Goal: Transaction & Acquisition: Purchase product/service

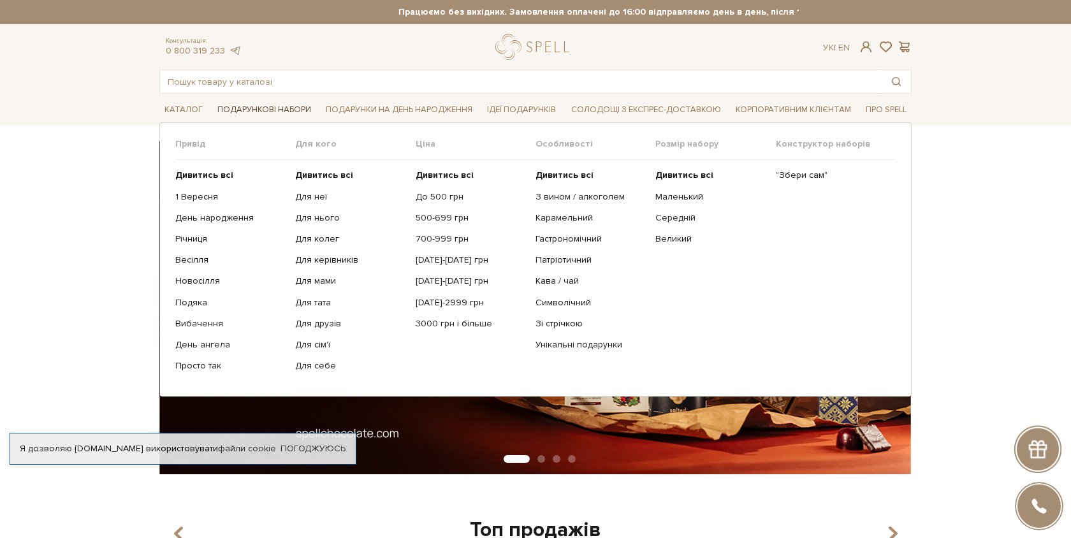
click at [263, 108] on span "Подарункові набори" at bounding box center [264, 110] width 104 height 20
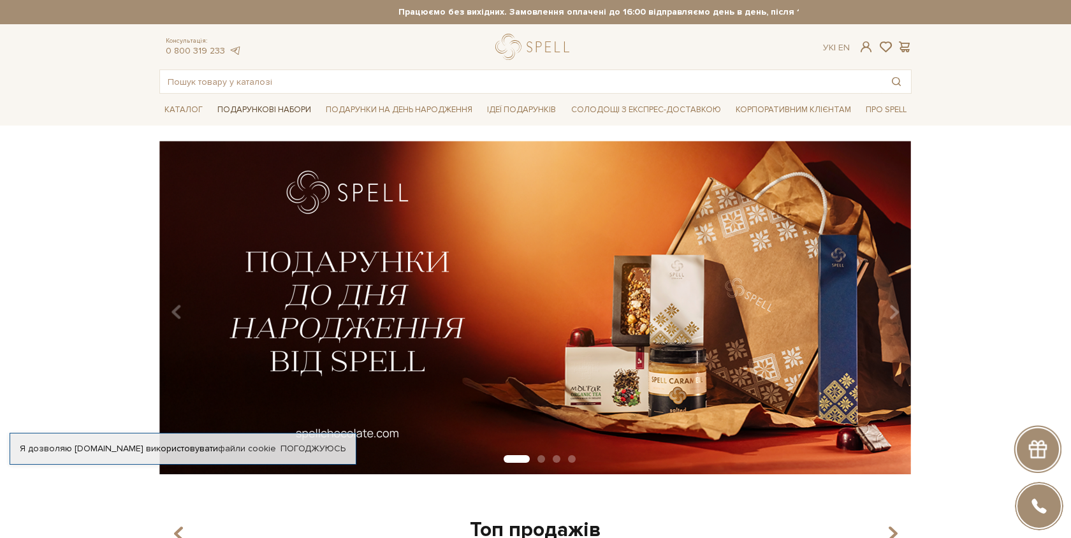
click at [263, 108] on span "Подарункові набори" at bounding box center [264, 110] width 104 height 20
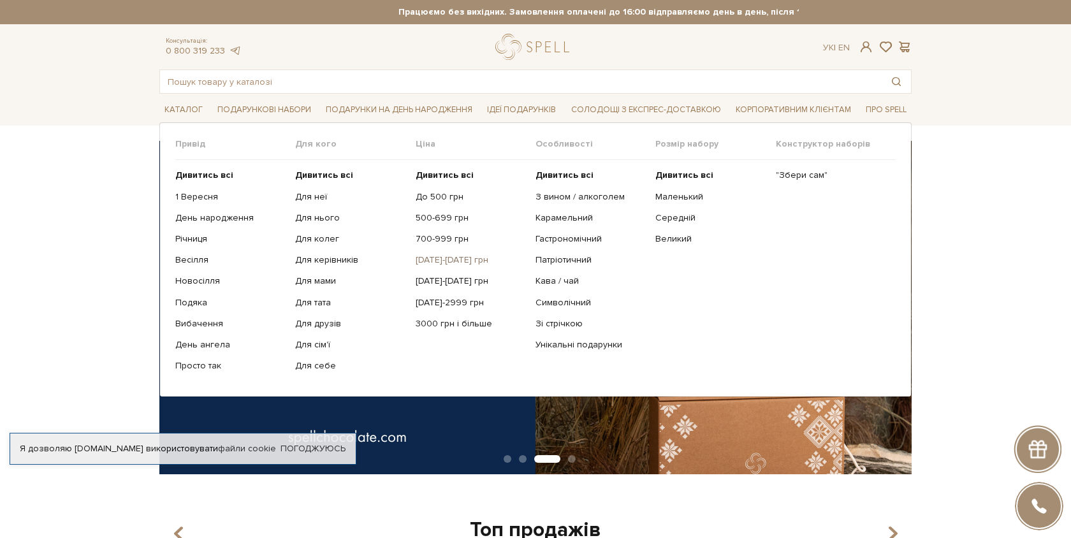
click at [443, 260] on link "[DATE]-[DATE] грн" at bounding box center [471, 259] width 110 height 11
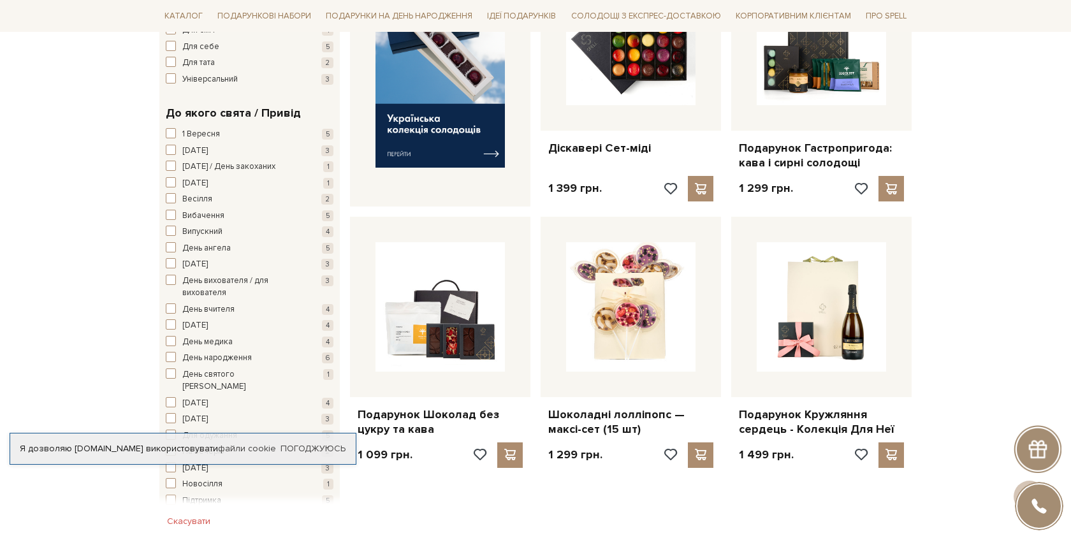
scroll to position [557, 0]
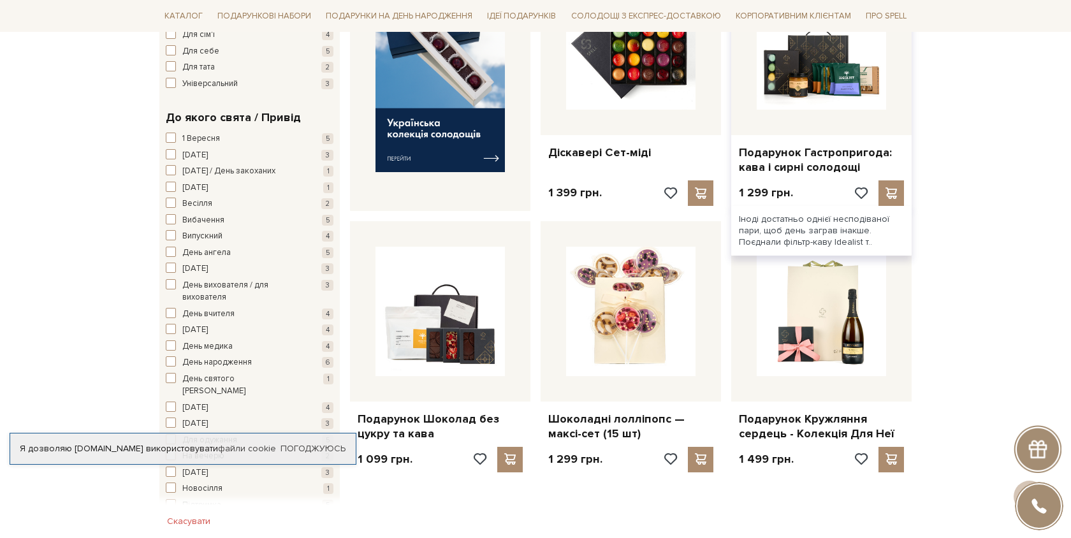
click at [836, 125] on div at bounding box center [821, 45] width 180 height 180
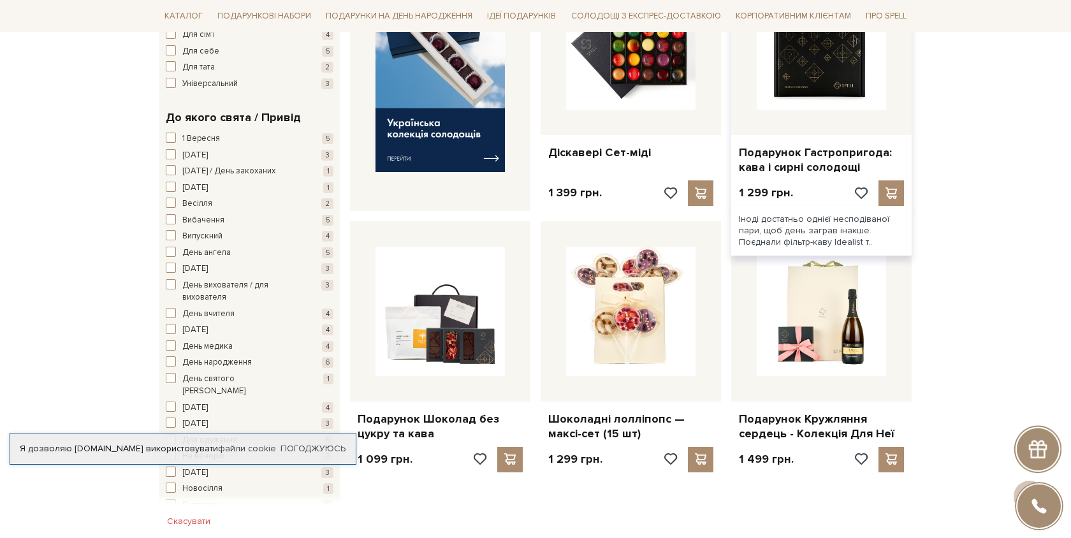
click at [808, 71] on img at bounding box center [821, 44] width 129 height 129
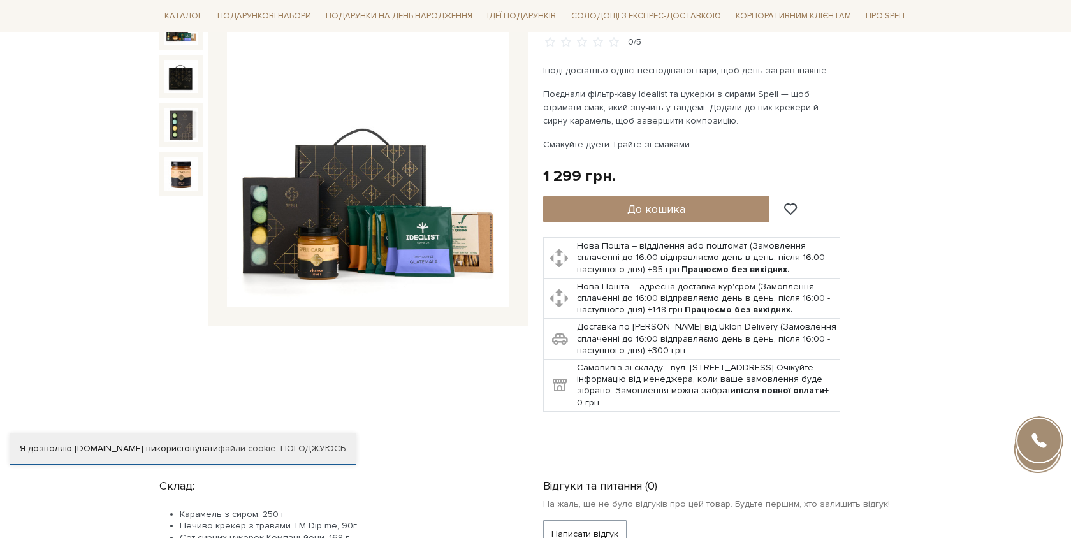
scroll to position [159, 0]
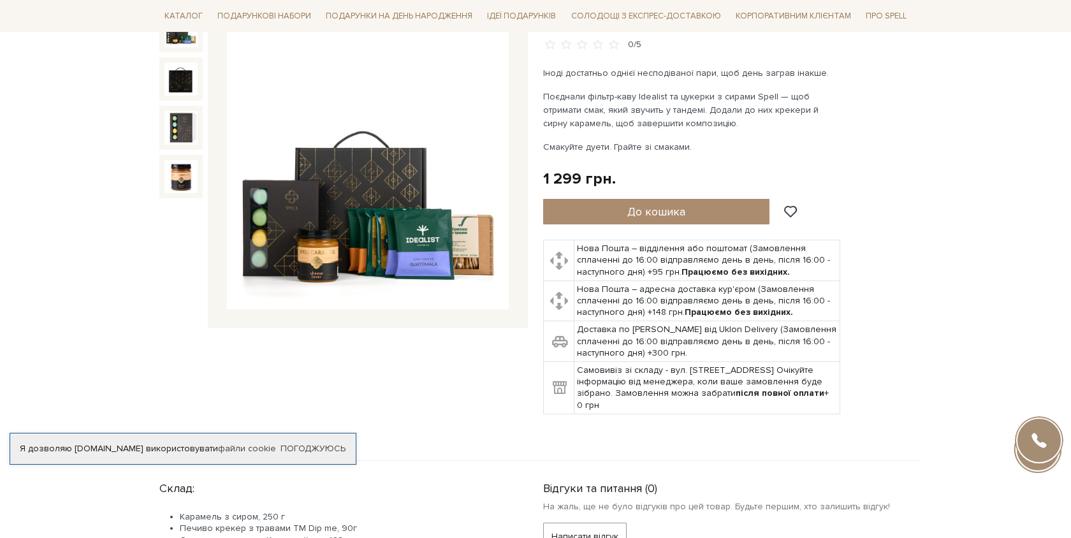
click at [342, 235] on img at bounding box center [368, 169] width 282 height 282
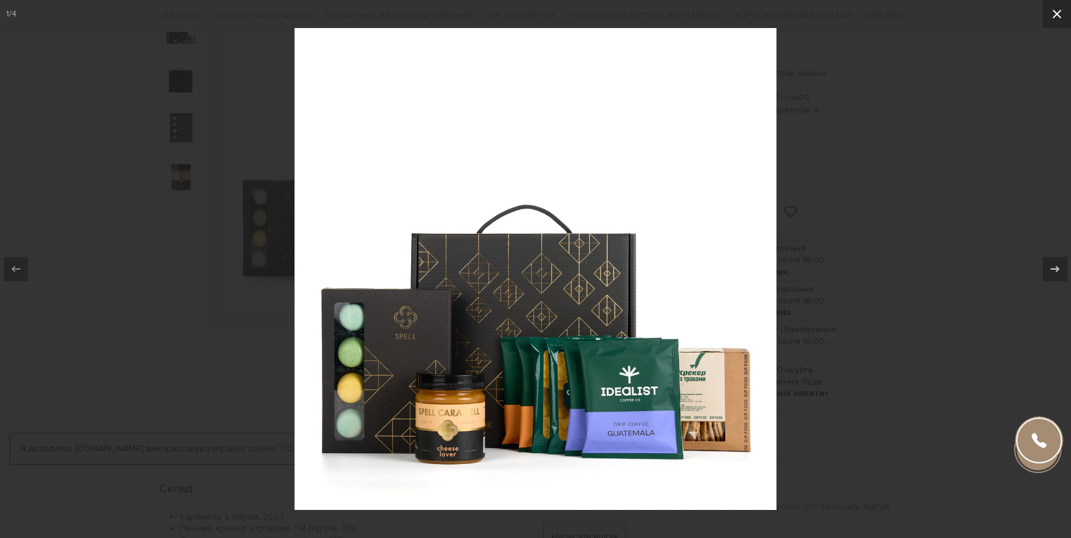
click at [1057, 16] on icon at bounding box center [1057, 13] width 15 height 15
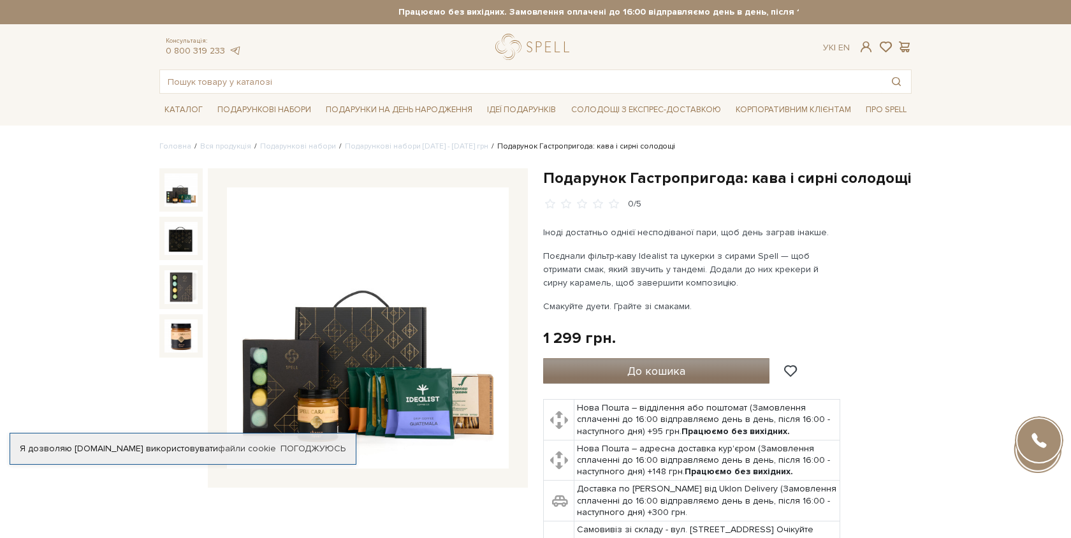
click at [622, 380] on button "До кошика" at bounding box center [656, 371] width 226 height 26
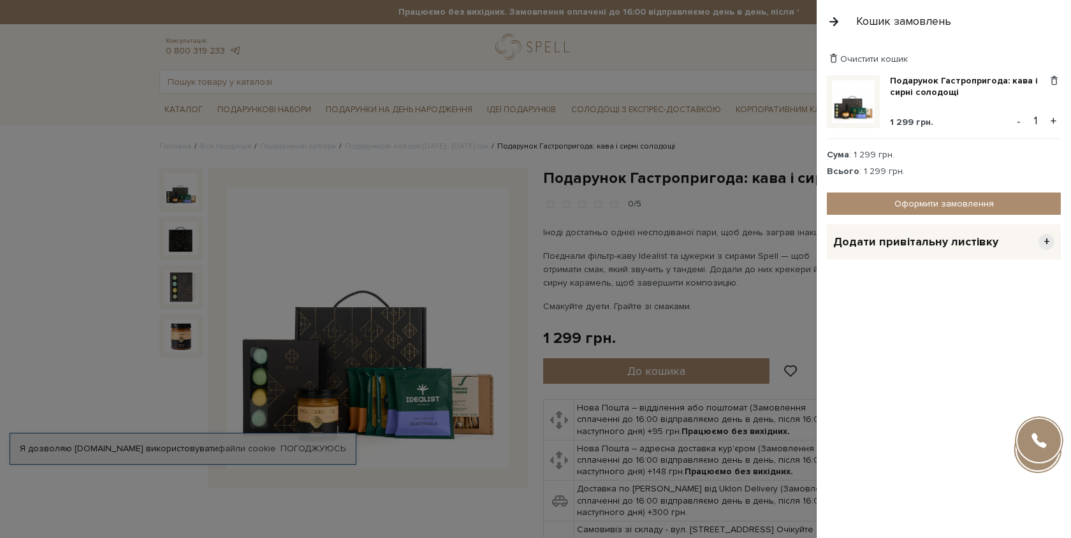
click at [832, 23] on button "button" at bounding box center [834, 21] width 14 height 22
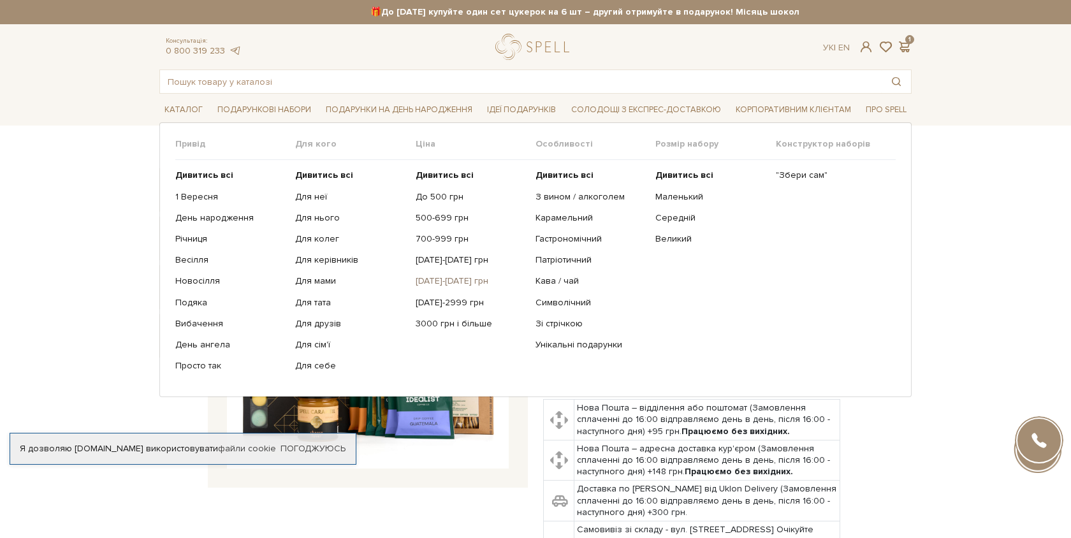
click at [440, 278] on link "[DATE]-[DATE] грн" at bounding box center [471, 280] width 110 height 11
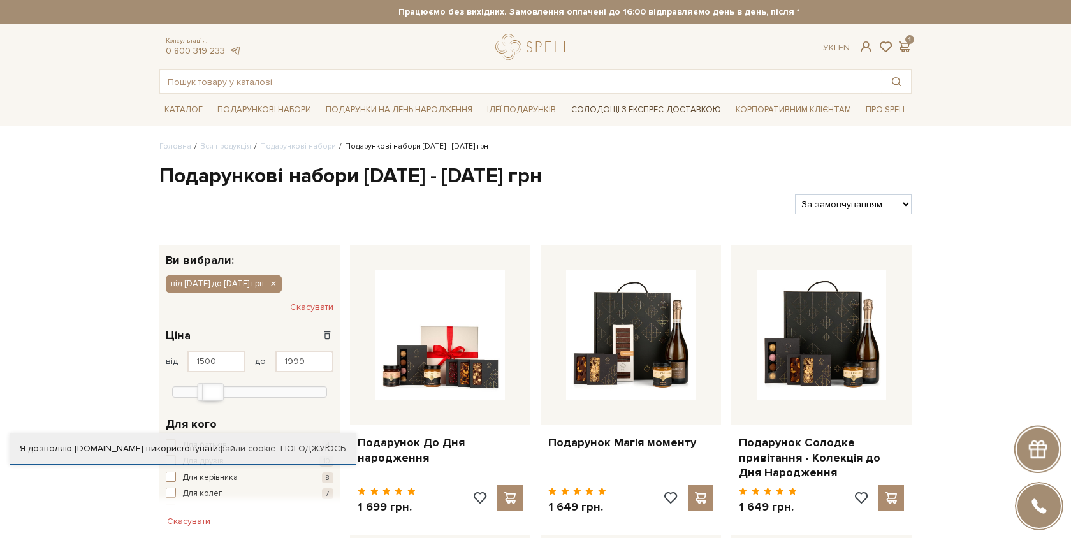
click at [667, 109] on link "Солодощі з експрес-доставкою" at bounding box center [646, 110] width 160 height 22
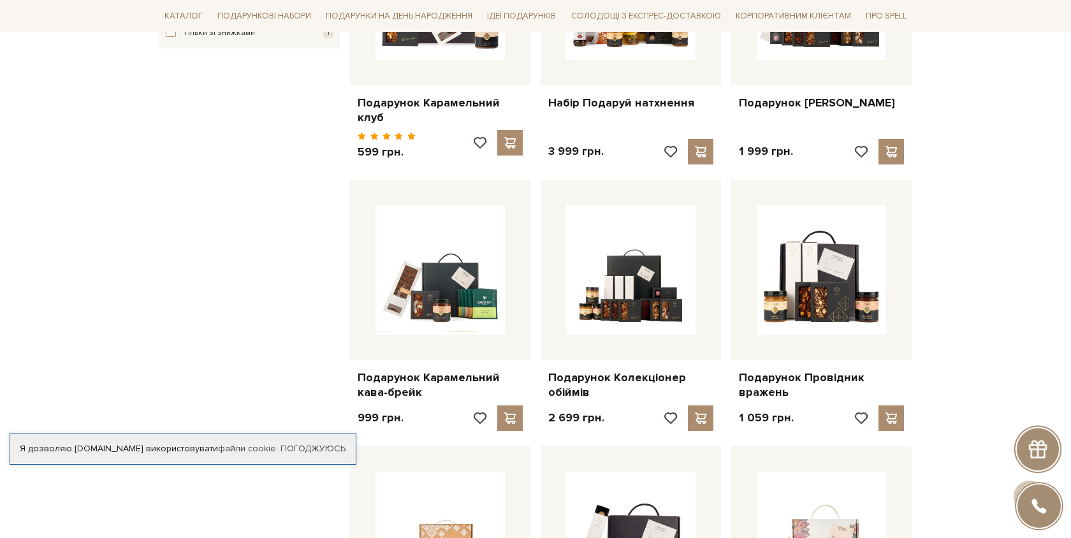
scroll to position [362, 0]
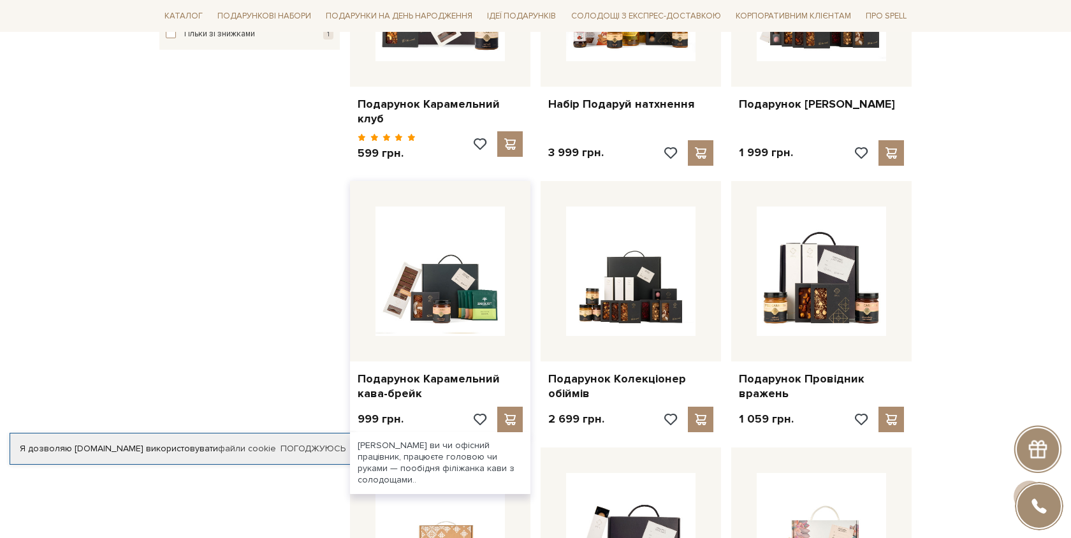
click at [418, 323] on div at bounding box center [440, 271] width 180 height 180
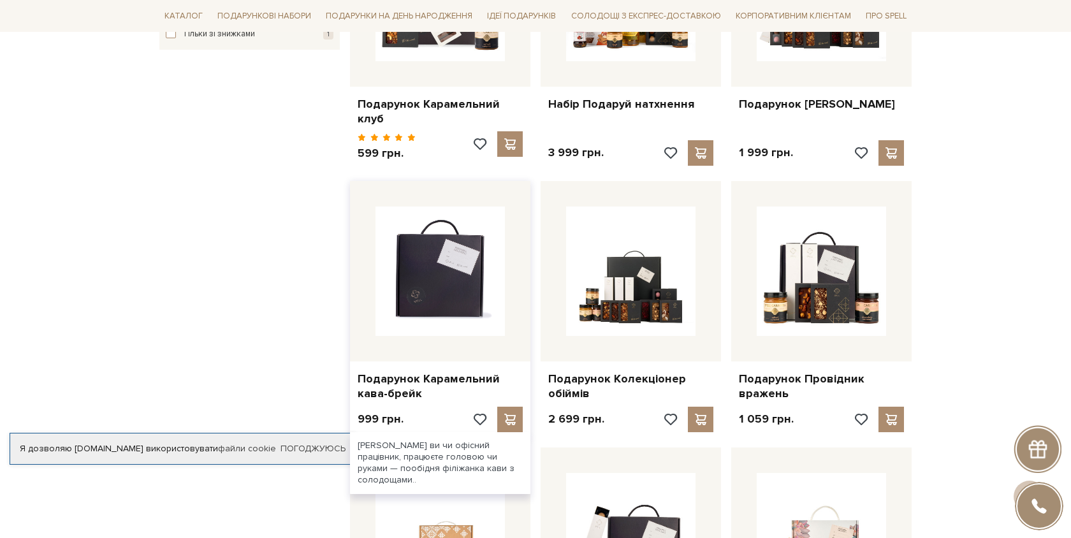
click at [423, 302] on img at bounding box center [440, 271] width 129 height 129
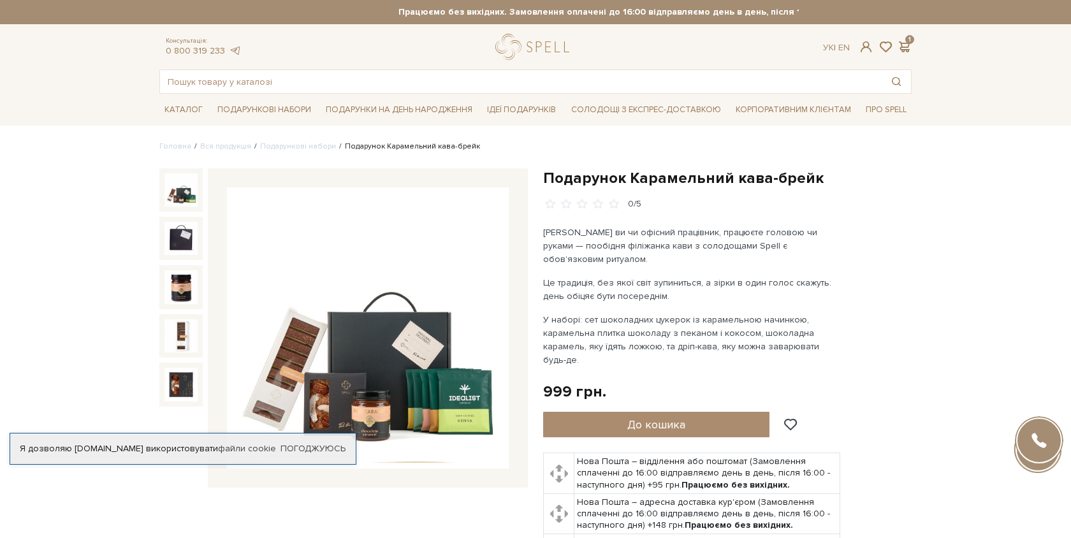
click at [385, 399] on img at bounding box center [368, 328] width 282 height 282
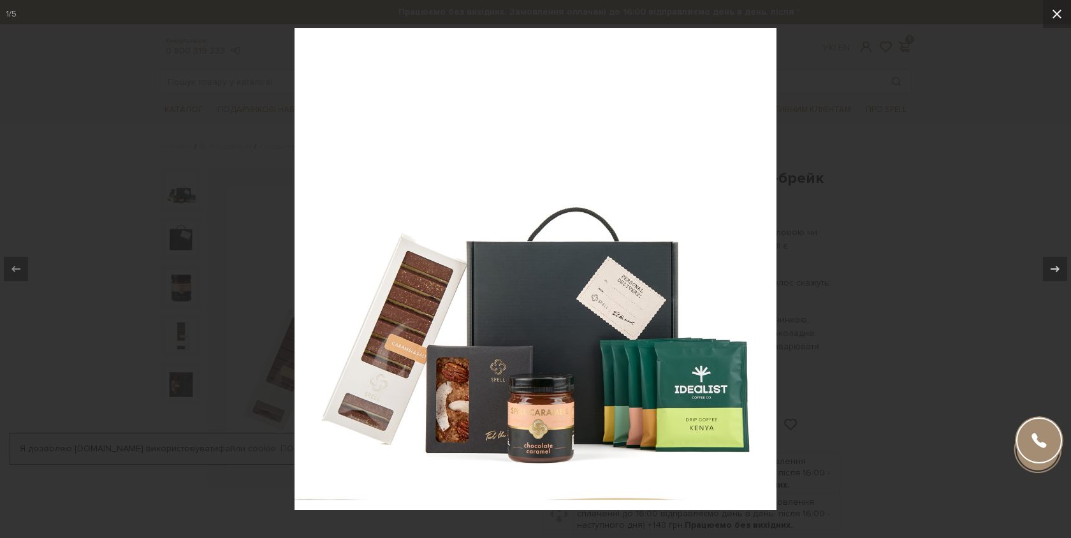
click at [1065, 18] on button at bounding box center [1057, 14] width 28 height 28
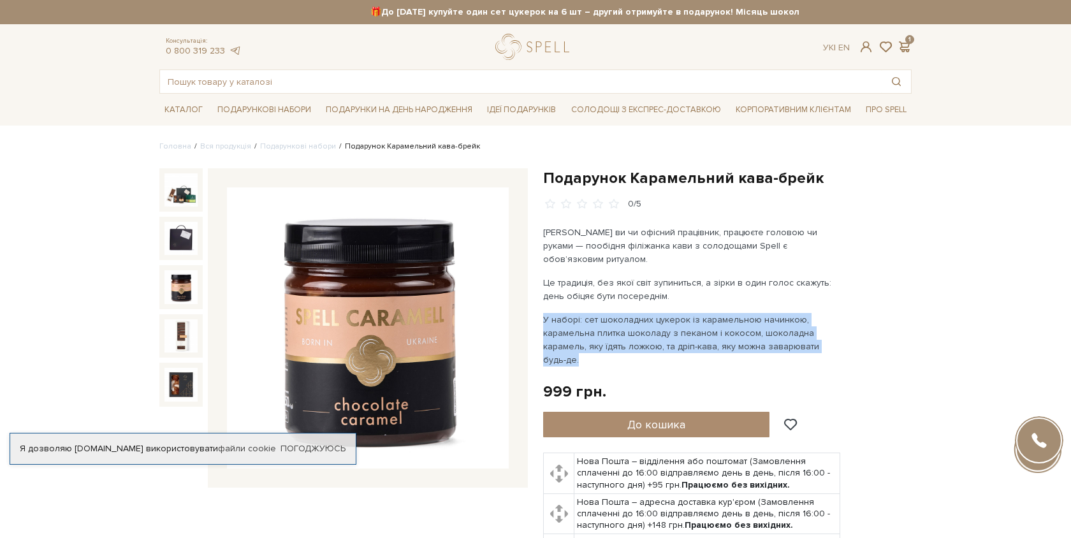
drag, startPoint x: 544, startPoint y: 307, endPoint x: 707, endPoint y: 346, distance: 167.3
click at [707, 346] on p "У наборі: сет шоколадних цукерок із карамельною начинкою, карамельна плитка шок…" at bounding box center [692, 340] width 299 height 54
copy p "У наборі: сет шоколадних цукерок із карамельною начинкою, карамельна плитка шок…"
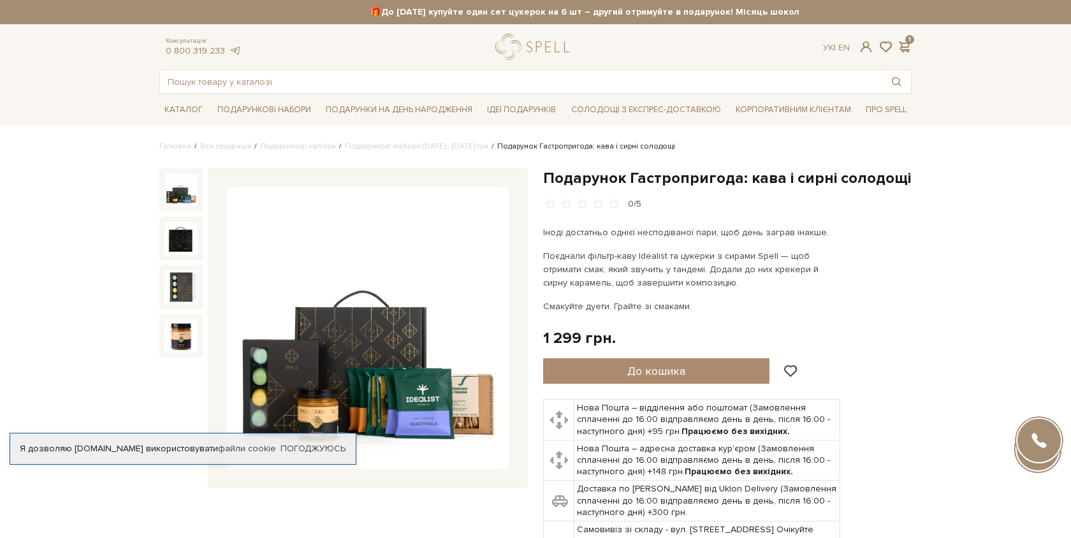
drag, startPoint x: 544, startPoint y: 256, endPoint x: 670, endPoint y: 279, distance: 127.7
click at [670, 279] on p "Поєднали фільтр-каву Idealist та цукерки з сирами Spell — щоб отримати смак, як…" at bounding box center [692, 269] width 299 height 40
copy p "Поєднали фільтр-каву Idealist та цукерки з сирами Spell — щоб отримати смак, як…"
click at [909, 49] on span at bounding box center [904, 46] width 15 height 13
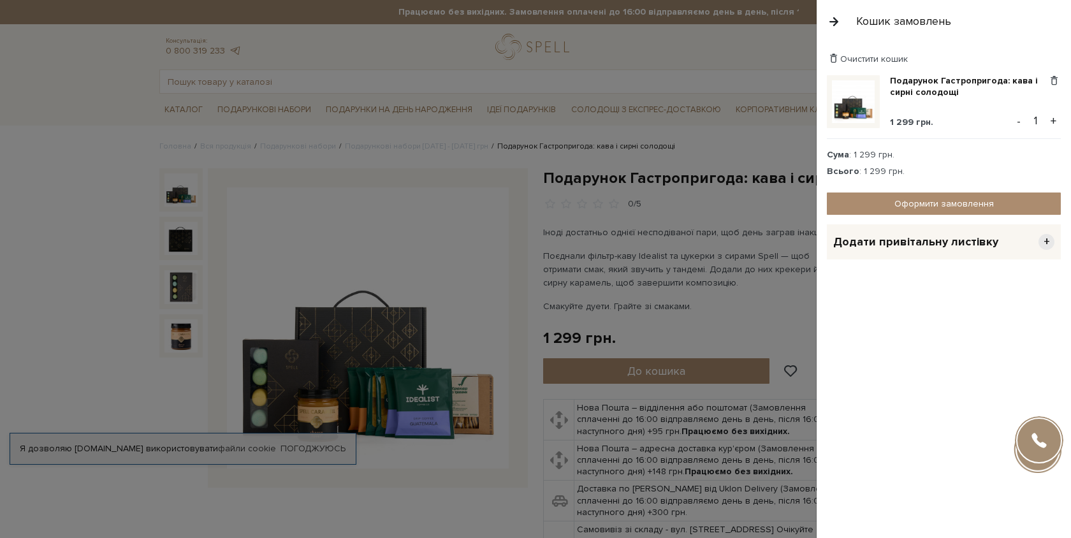
click at [886, 231] on div "Додати привітальну листівку +" at bounding box center [944, 241] width 234 height 35
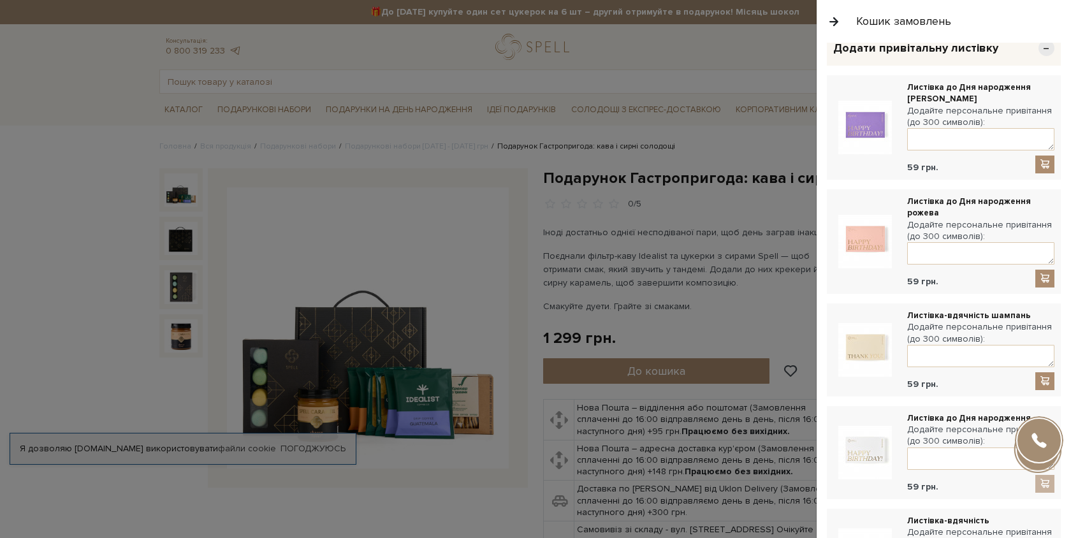
scroll to position [196, 0]
click at [933, 455] on textarea at bounding box center [980, 457] width 147 height 22
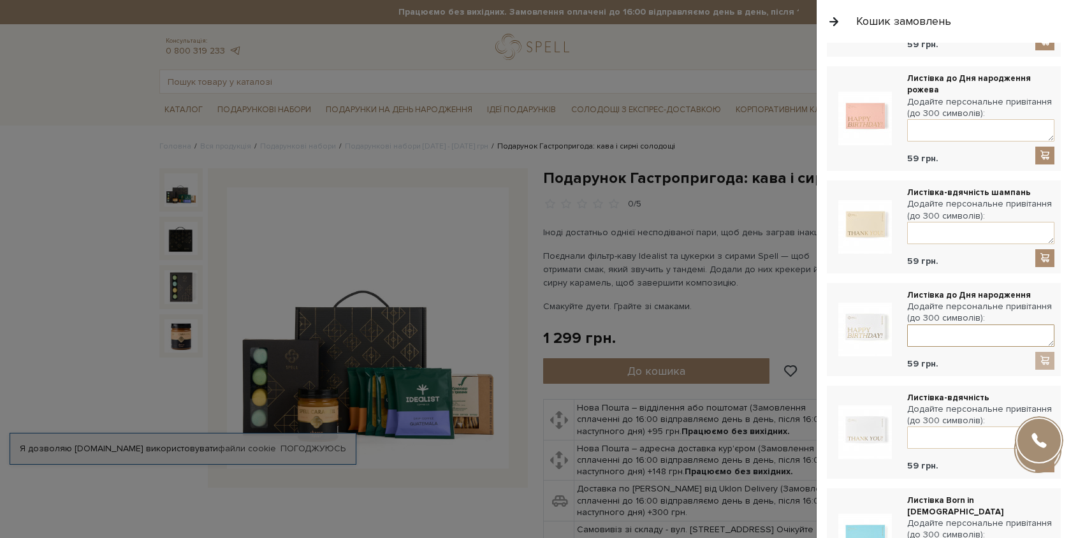
scroll to position [314, 0]
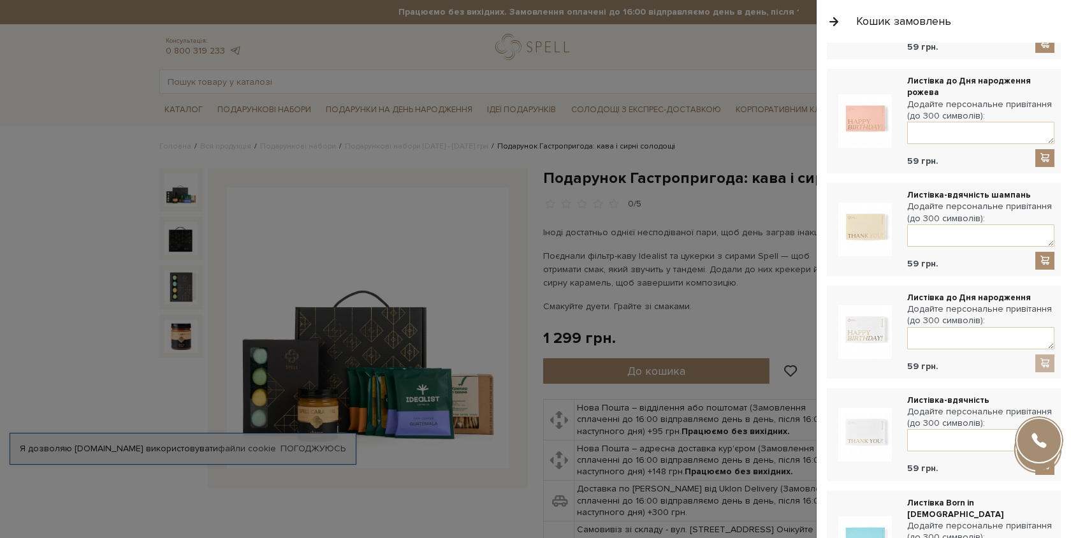
click at [1049, 364] on div at bounding box center [1045, 364] width 19 height 18
click at [1046, 360] on div at bounding box center [1045, 364] width 19 height 18
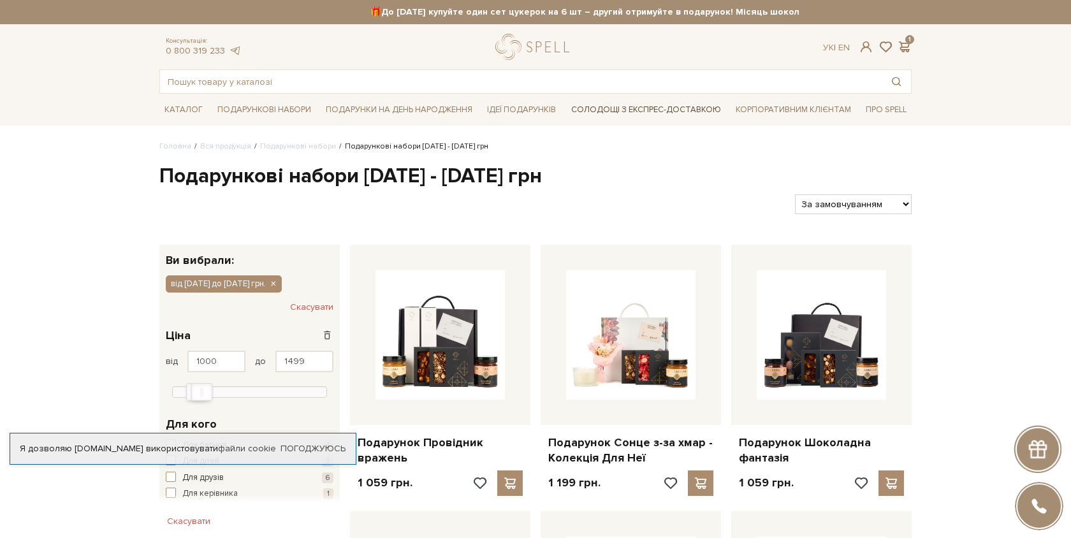
click at [610, 109] on link "Солодощі з експрес-доставкою" at bounding box center [646, 110] width 160 height 22
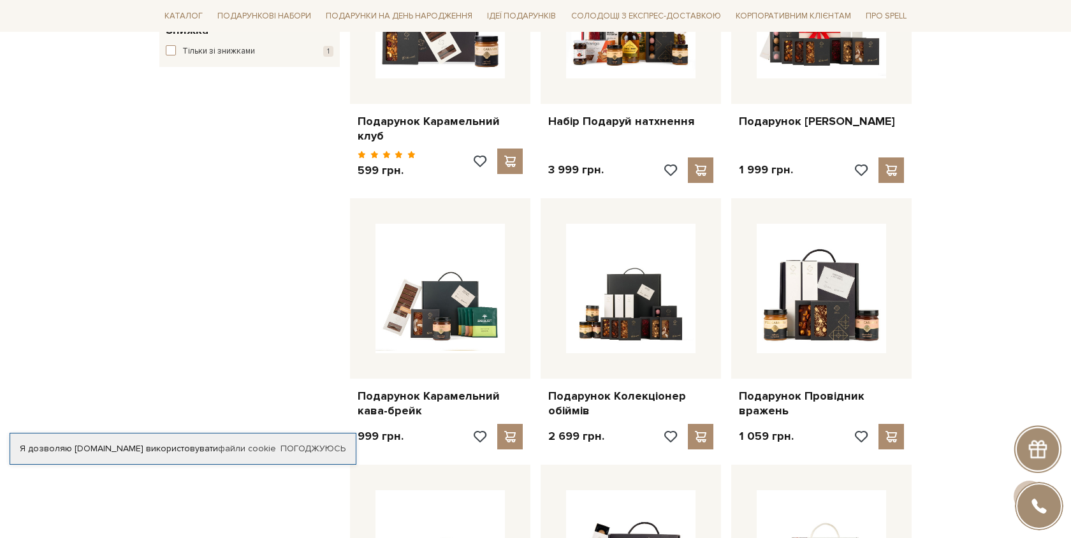
scroll to position [353, 0]
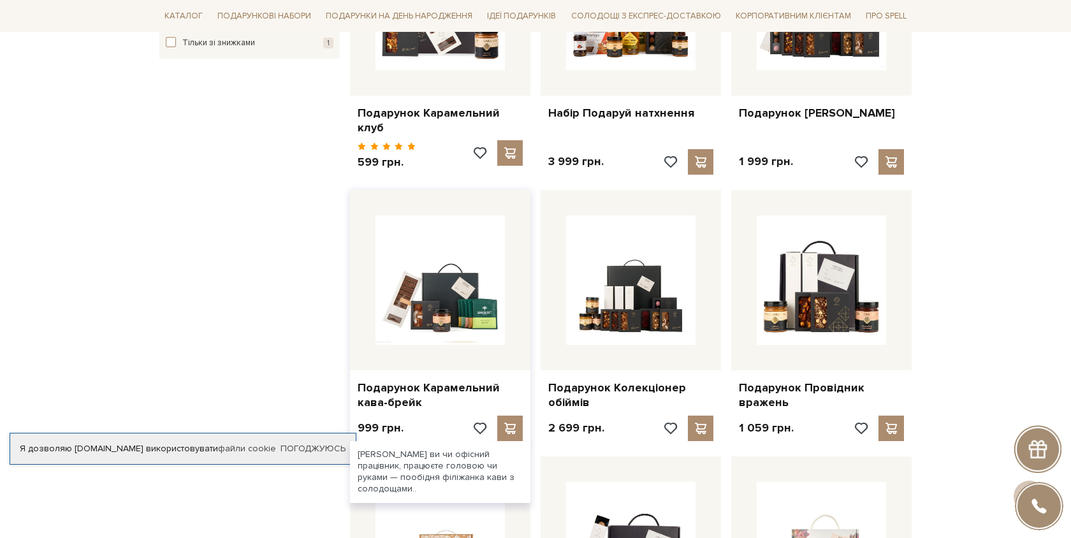
click at [434, 336] on div at bounding box center [440, 280] width 180 height 180
click at [510, 423] on span at bounding box center [510, 428] width 16 height 11
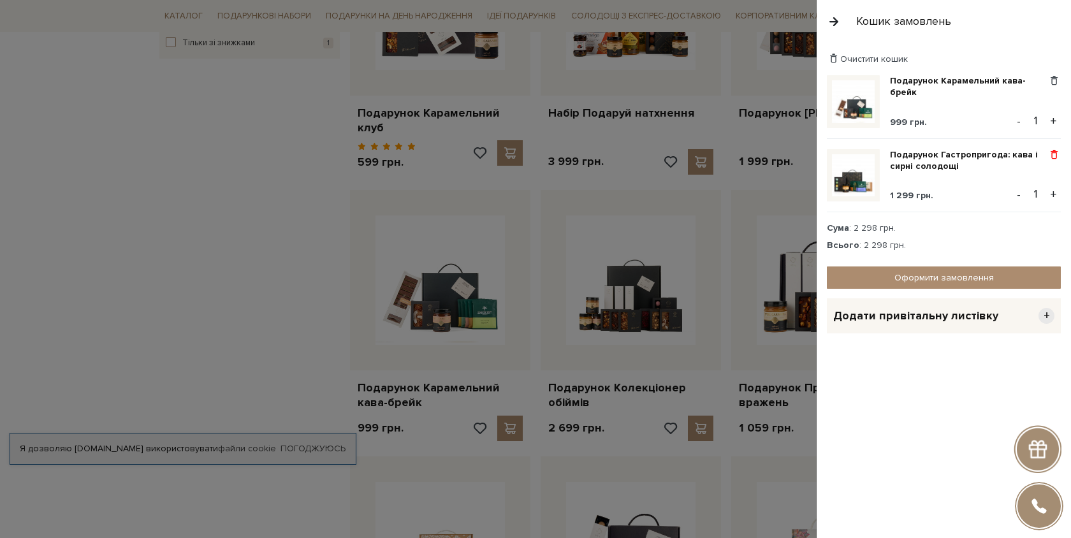
click at [1056, 152] on span at bounding box center [1054, 154] width 13 height 11
click at [1004, 176] on link "Видалити" at bounding box center [1010, 176] width 101 height 17
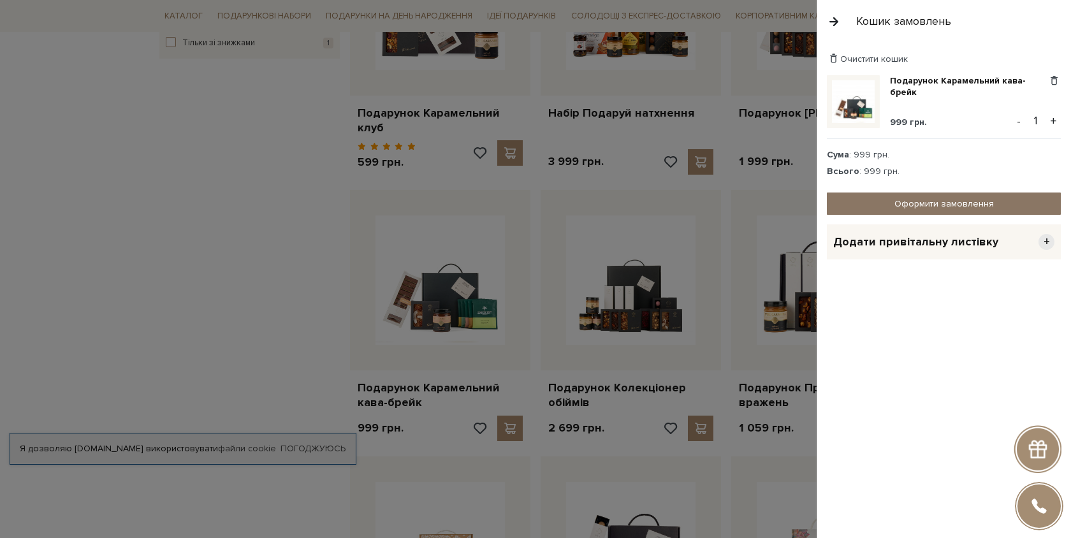
click at [956, 210] on link "Оформити замовлення" at bounding box center [944, 204] width 234 height 22
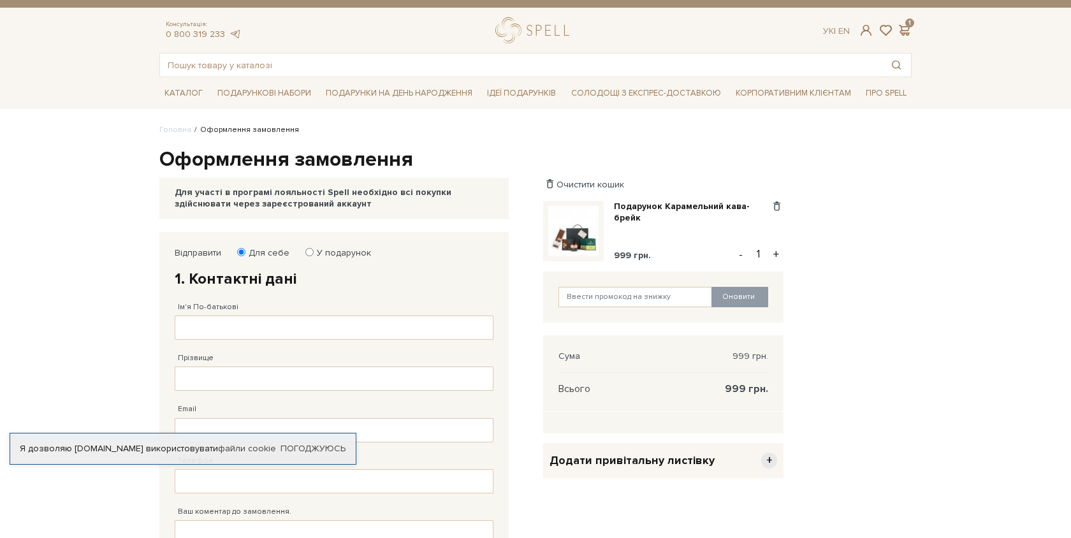
scroll to position [15, 0]
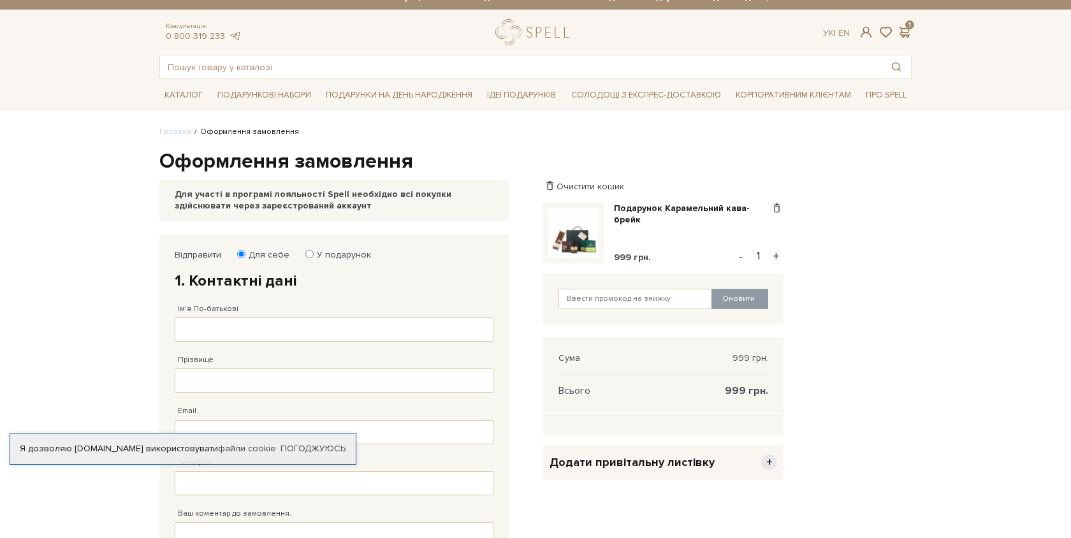
click at [306, 254] on input "У подарунок" at bounding box center [309, 254] width 8 height 8
radio input "true"
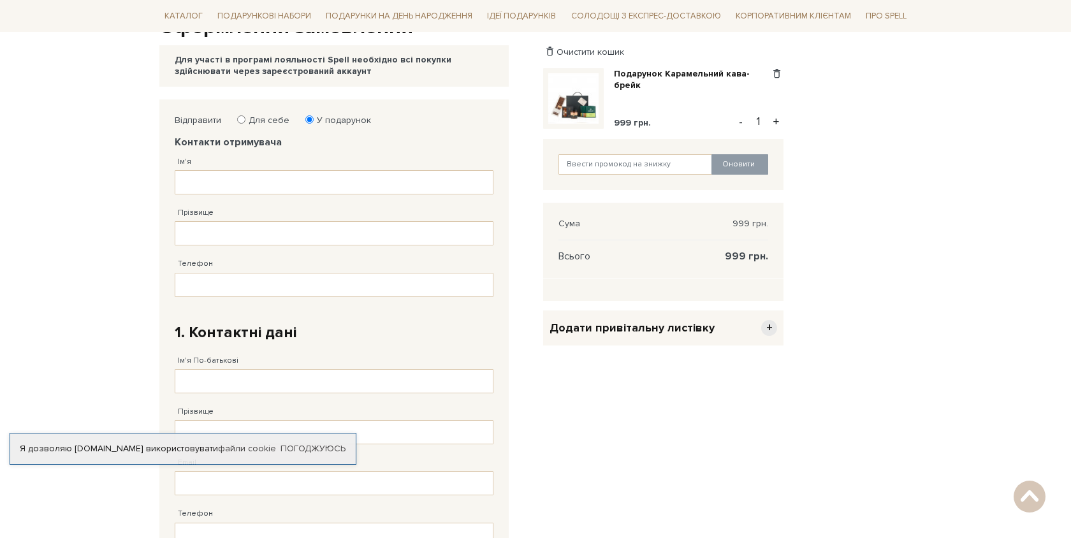
scroll to position [0, 0]
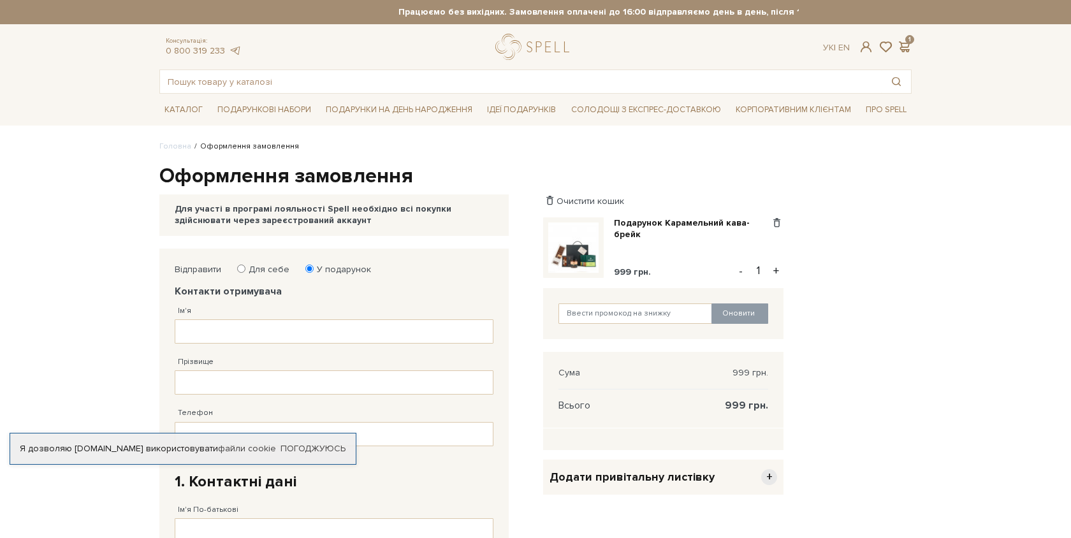
click at [653, 480] on span "Додати привітальну листівку" at bounding box center [632, 477] width 165 height 15
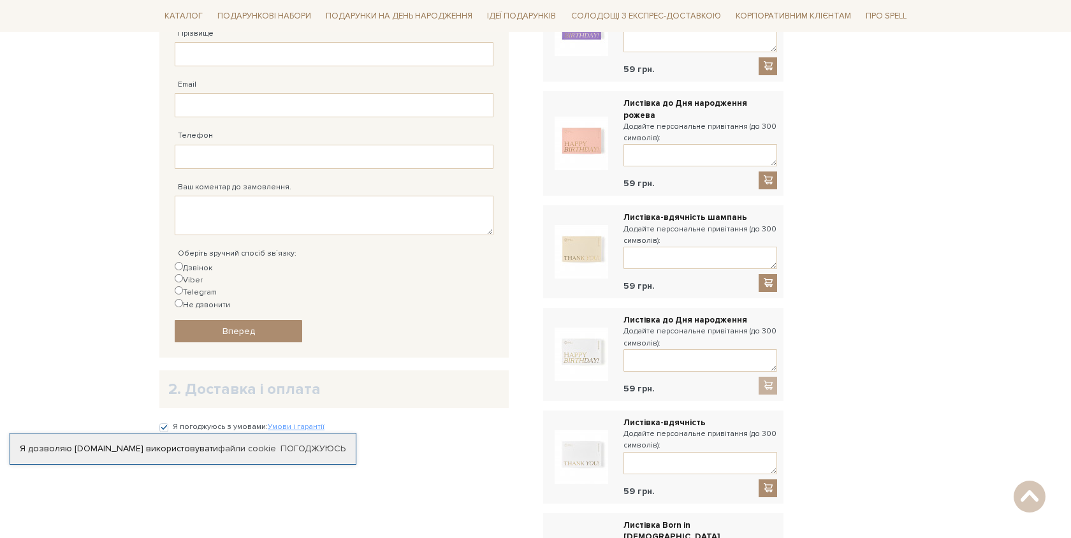
scroll to position [535, 0]
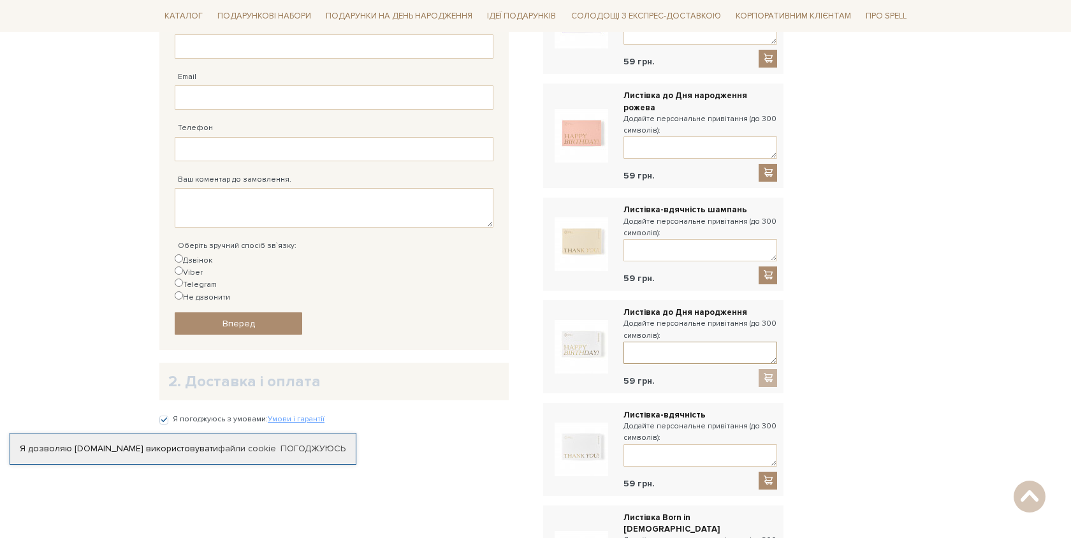
click at [711, 344] on textarea at bounding box center [701, 353] width 154 height 22
click at [669, 342] on textarea at bounding box center [701, 353] width 154 height 22
paste textarea "Happy Birthday, [Name]! 🎉 From all of us, we wish you a day filled with joy, la…"
drag, startPoint x: 767, startPoint y: 341, endPoint x: 661, endPoint y: 338, distance: 106.5
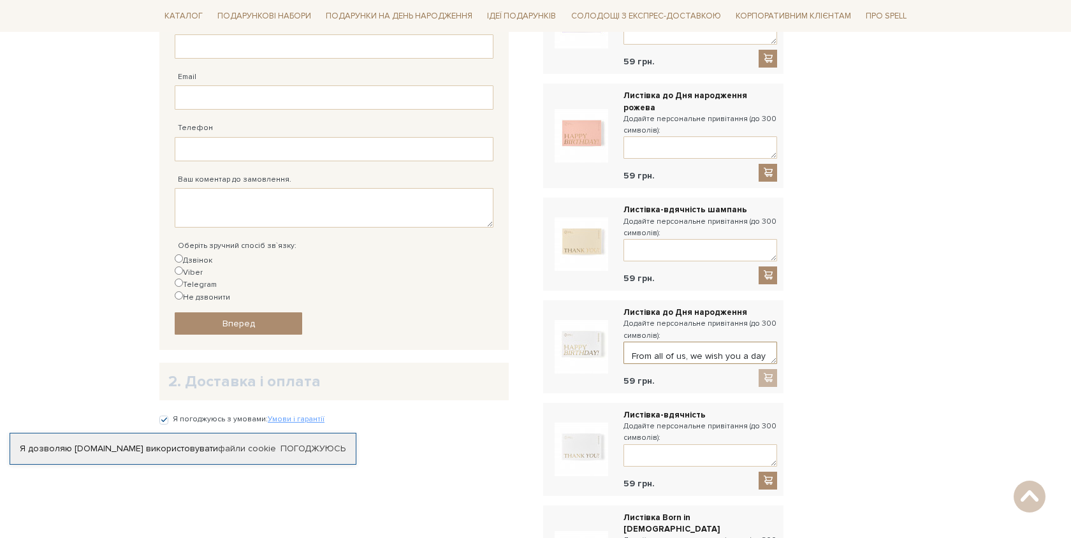
click at [661, 342] on textarea "Happy Birthday, [Name]! 🎉 From all of us, we wish you a day filled with joy, la…" at bounding box center [701, 353] width 154 height 22
drag, startPoint x: 748, startPoint y: 341, endPoint x: 615, endPoint y: 342, distance: 133.3
click at [615, 342] on div "Листівка до Дня народження Додайте персональне привітання (до 300 символів): Ha…" at bounding box center [664, 347] width 228 height 80
drag, startPoint x: 763, startPoint y: 344, endPoint x: 546, endPoint y: 344, distance: 216.8
click at [546, 344] on div "Листівка до Дня народження Додайте персональне привітання (до 300 символів): Ha…" at bounding box center [663, 346] width 240 height 93
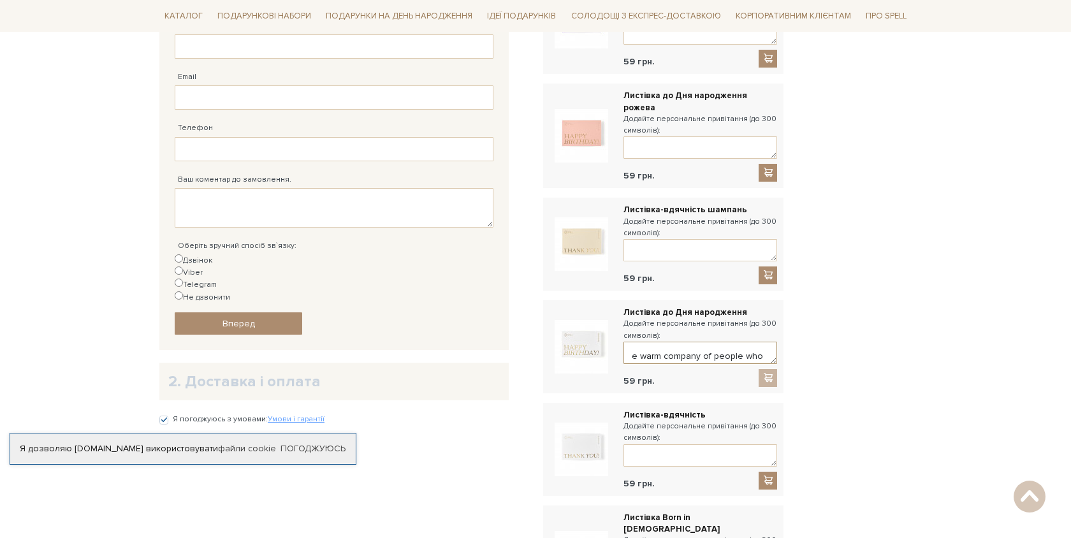
scroll to position [0, 0]
drag, startPoint x: 766, startPoint y: 343, endPoint x: 581, endPoint y: 294, distance: 191.3
click at [581, 300] on div "Листівка до Дня народження Додайте персональне привітання (до 300 символів): Ha…" at bounding box center [663, 346] width 240 height 93
type textarea "appreciate you. May this year bring you exciting opportunities, personal growth…"
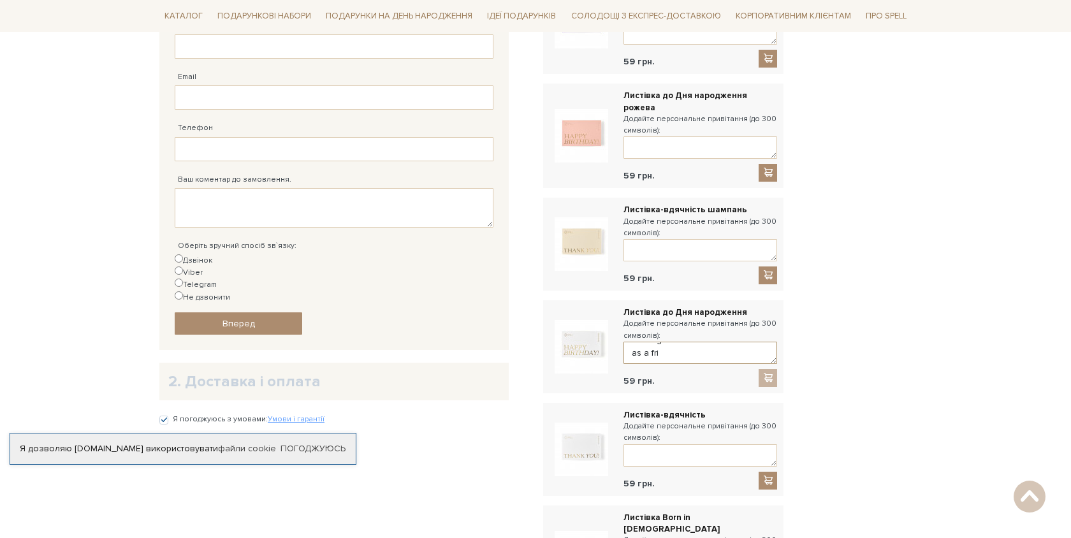
drag, startPoint x: 626, startPoint y: 338, endPoint x: 759, endPoint y: 416, distance: 154.3
click at [759, 416] on div "Листівка до Дня народження лавандова Додайте персональне привітання (до 300 сим…" at bounding box center [663, 396] width 240 height 855
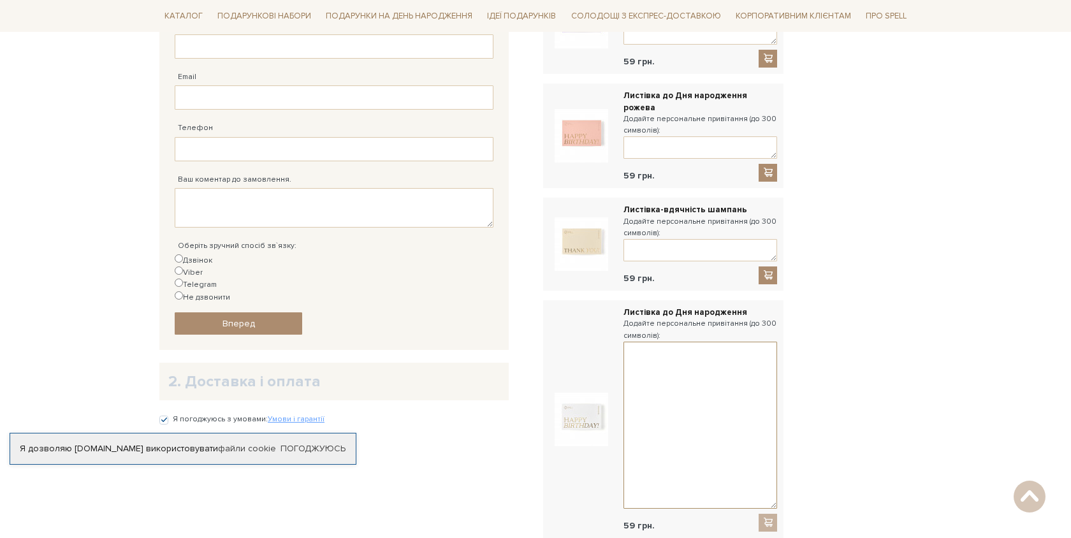
drag, startPoint x: 775, startPoint y: 346, endPoint x: 782, endPoint y: 501, distance: 155.8
click at [782, 501] on div "Листівка до Дня народження Додайте персональне привітання (до 300 символів): 59…" at bounding box center [663, 419] width 240 height 238
click at [665, 342] on textarea at bounding box center [701, 431] width 154 height 178
paste textarea "Happy Birthday, [Name]! 🎉 Wishing you a year full of joy, health, and success. …"
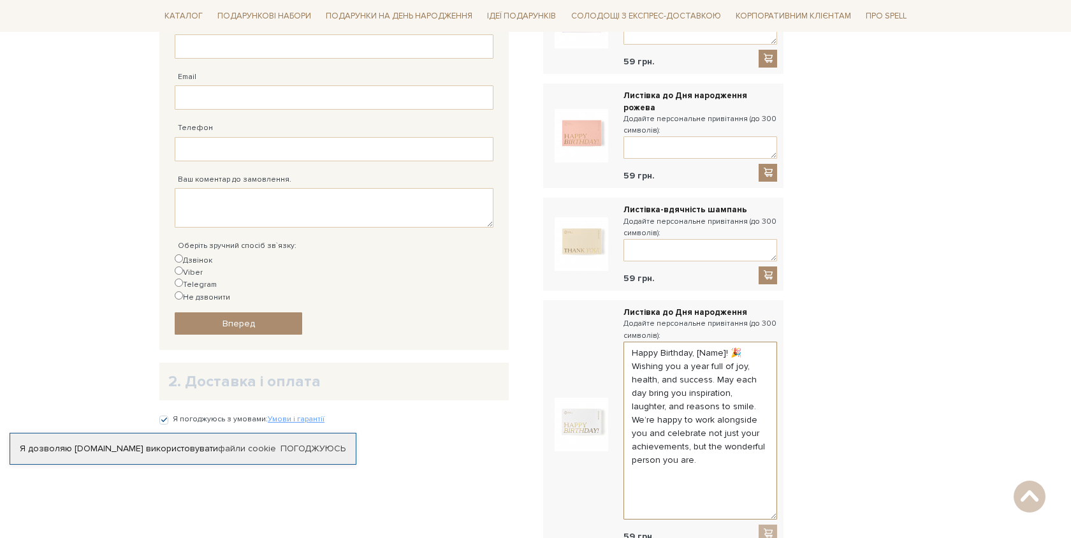
drag, startPoint x: 723, startPoint y: 342, endPoint x: 696, endPoint y: 341, distance: 26.8
click at [696, 342] on textarea "Happy Birthday, [Name]! 🎉 Wishing you a year full of joy, health, and success. …" at bounding box center [701, 431] width 154 height 178
click at [714, 367] on textarea "Happy Birthday, Yurii! 🎉 Wishing you a year full of joy, health, and success. M…" at bounding box center [701, 431] width 154 height 178
click at [668, 403] on textarea "Happy Birthday, Yurii! 🎉 Wishing you a year full of joy, health, and success. M…" at bounding box center [701, 431] width 154 height 178
click at [714, 460] on textarea "Happy Birthday, Yurii! 🎉 Wishing you a year full of joy, health, and success. M…" at bounding box center [701, 431] width 154 height 178
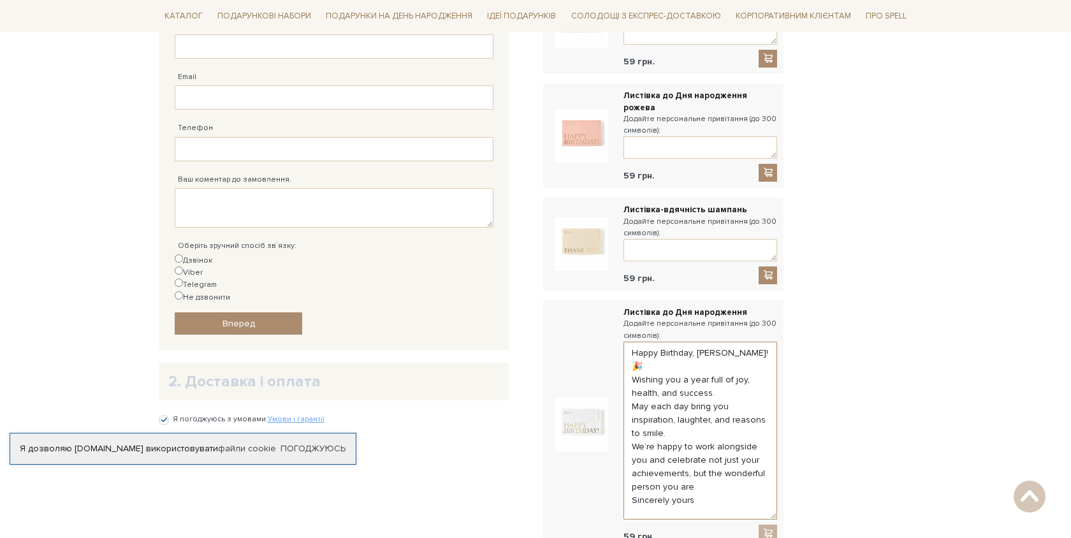
paste textarea "INT&US Delivery"
drag, startPoint x: 693, startPoint y: 478, endPoint x: 584, endPoint y: 475, distance: 108.4
click at [586, 476] on div "Листівка до Дня народження Додайте персональне привітання (до 300 символів): Ha…" at bounding box center [664, 425] width 228 height 236
click at [636, 471] on textarea "Happy Birthday, Yurii! 🎉 Wishing you a year full of joy, health, and success. M…" at bounding box center [701, 431] width 154 height 178
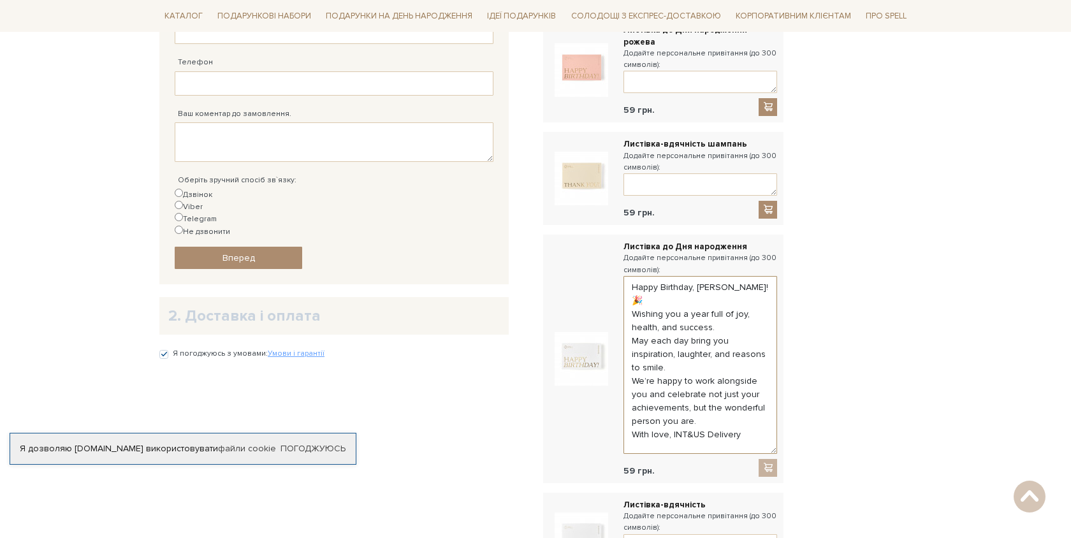
scroll to position [599, 0]
type textarea "Happy Birthday, Yurii! 🎉 Wishing you a year full of joy, health, and success. M…"
click at [768, 460] on div at bounding box center [768, 469] width 19 height 18
click at [767, 460] on div at bounding box center [768, 469] width 19 height 18
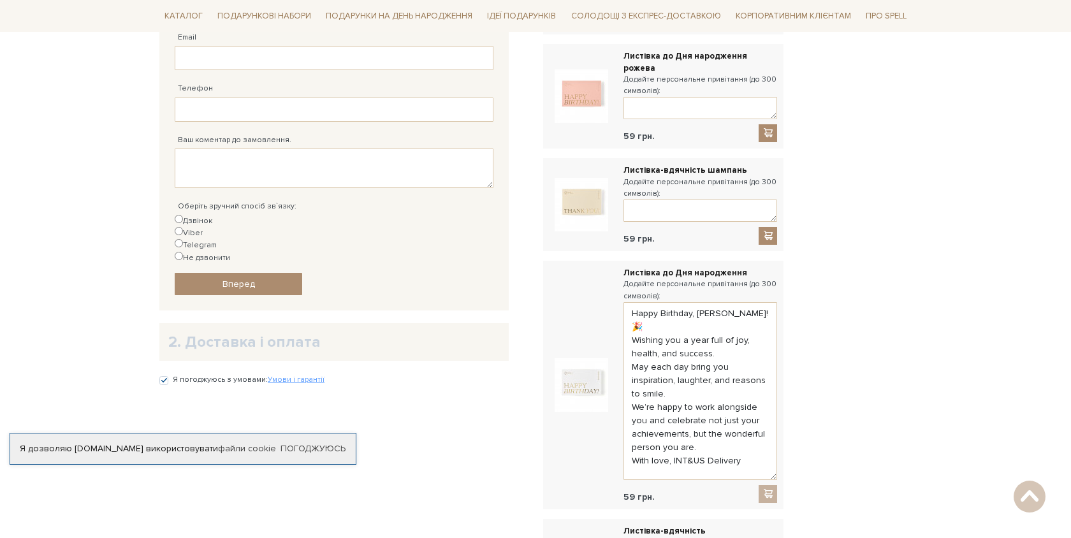
scroll to position [568, 0]
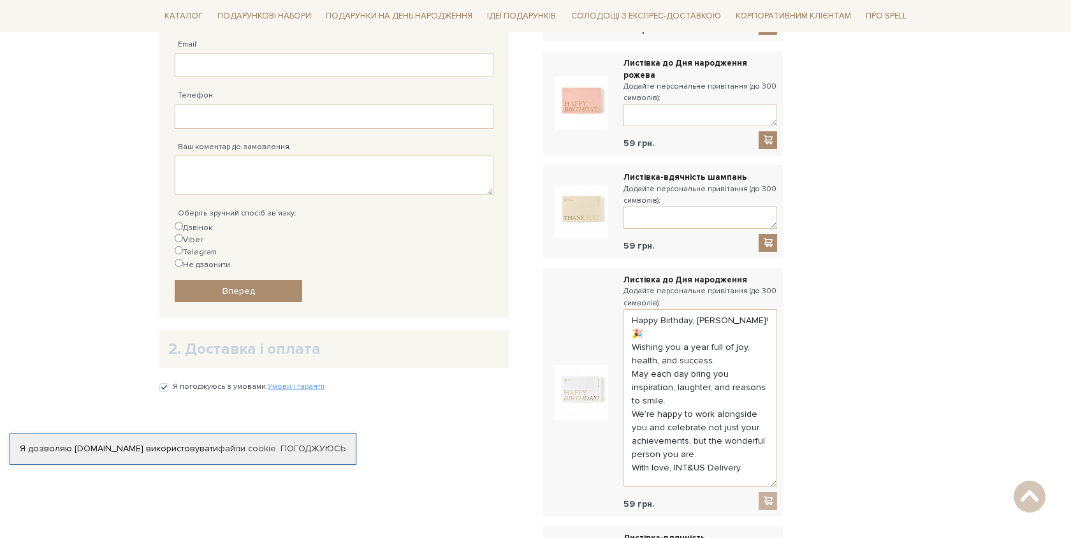
click at [763, 492] on div at bounding box center [768, 501] width 19 height 18
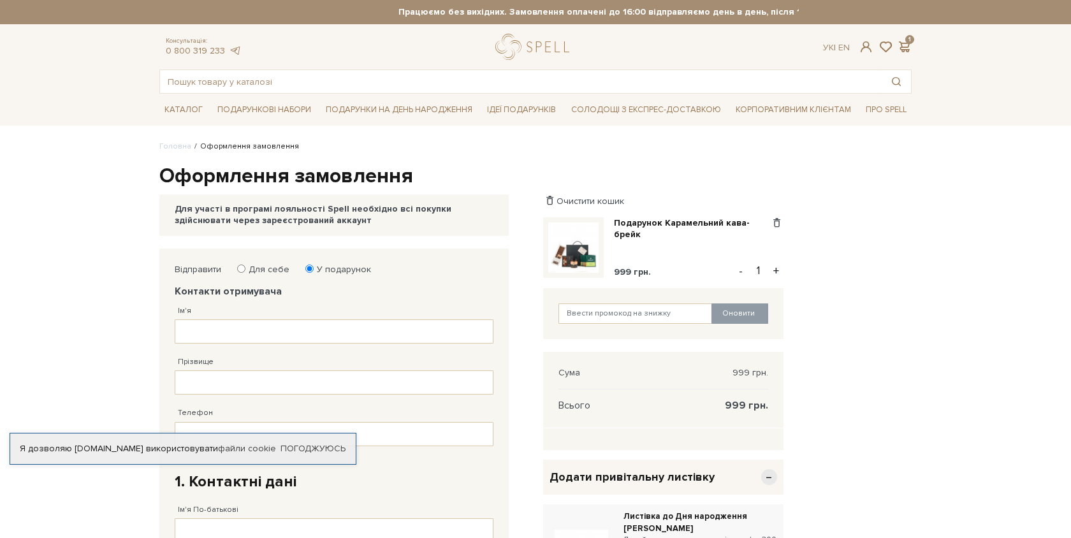
scroll to position [47, 0]
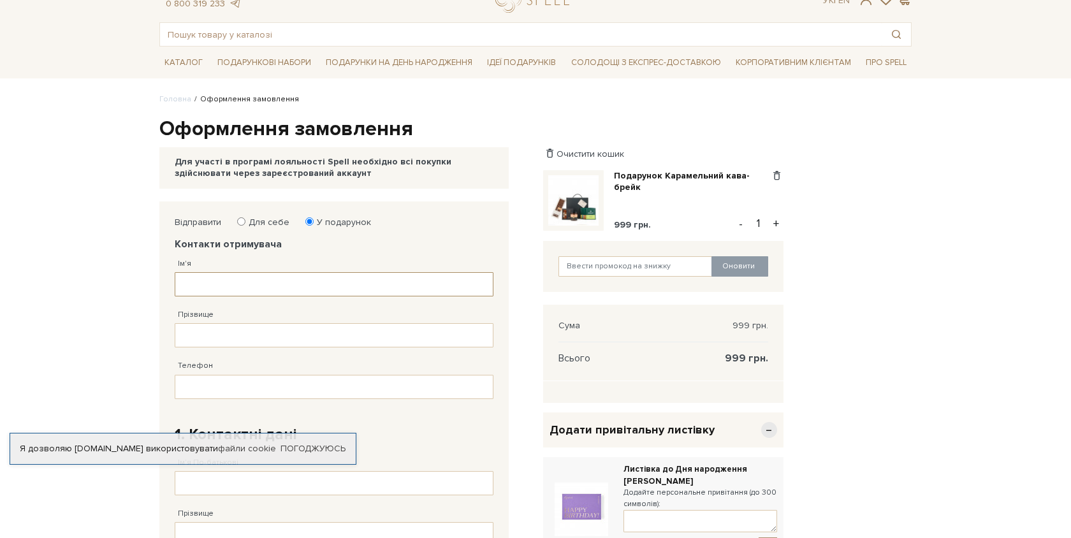
click at [286, 279] on input "Ім'я" at bounding box center [334, 284] width 319 height 24
type input ">"
type input "Юрій"
click at [283, 341] on input "Прізвище" at bounding box center [334, 335] width 319 height 24
type input "Позняков"
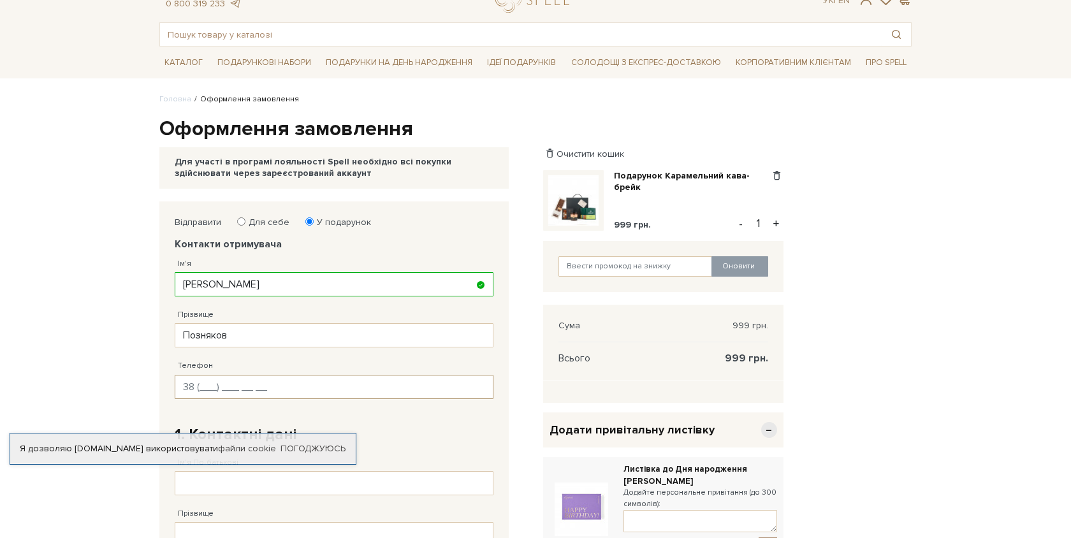
click at [289, 396] on input "Телефон" at bounding box center [334, 387] width 319 height 24
paste input "38 (093) 487 27 42"
type input "38 (093) 487 27 42"
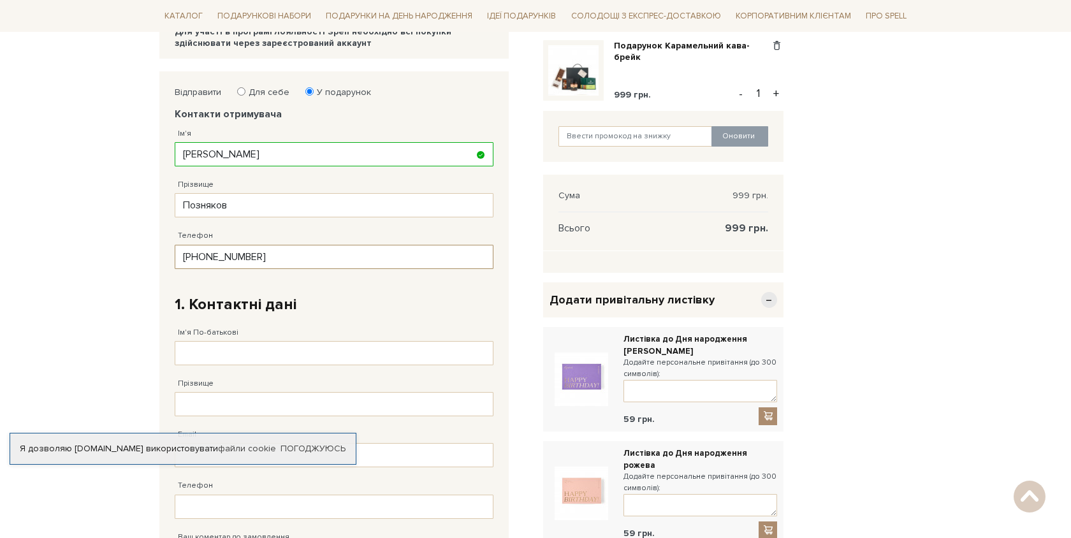
scroll to position [184, 0]
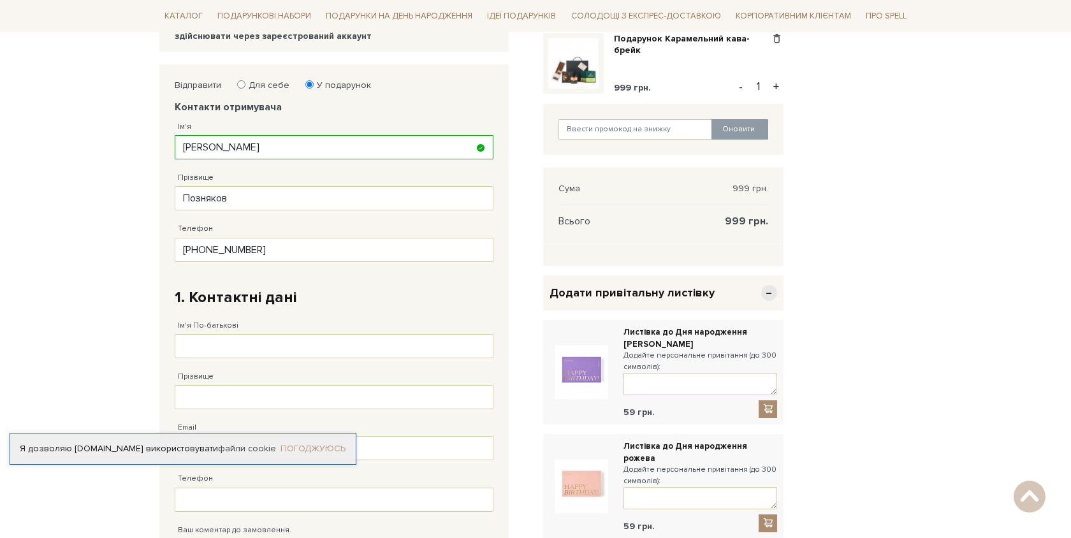
click at [312, 443] on link "Погоджуюсь" at bounding box center [313, 448] width 65 height 11
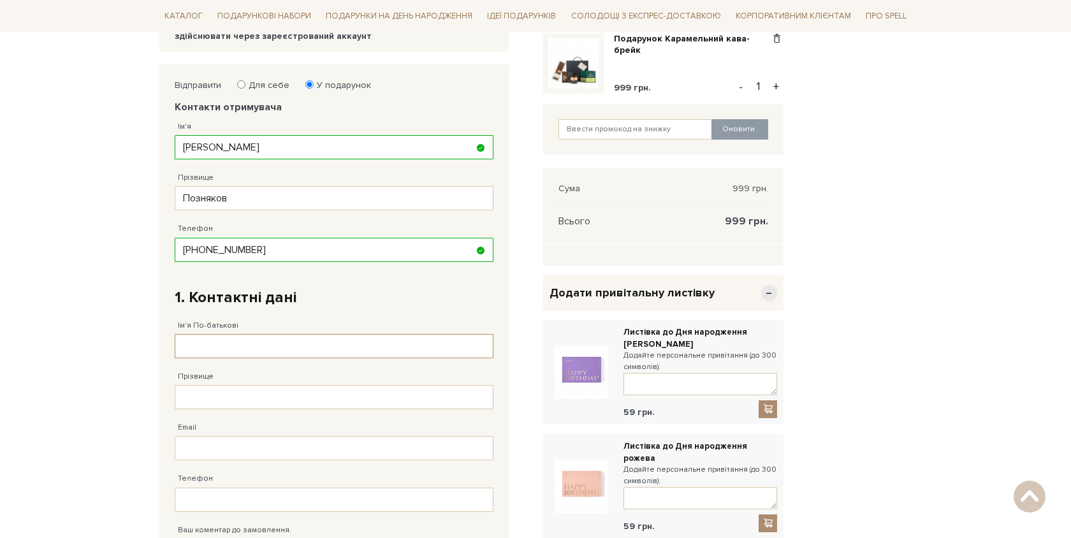
click at [263, 352] on input "Ім'я По-батькові" at bounding box center [334, 346] width 319 height 24
type input "Вікторія"
click at [261, 394] on input "Прізвище" at bounding box center [334, 397] width 319 height 24
type input "R"
type input "Каунова"
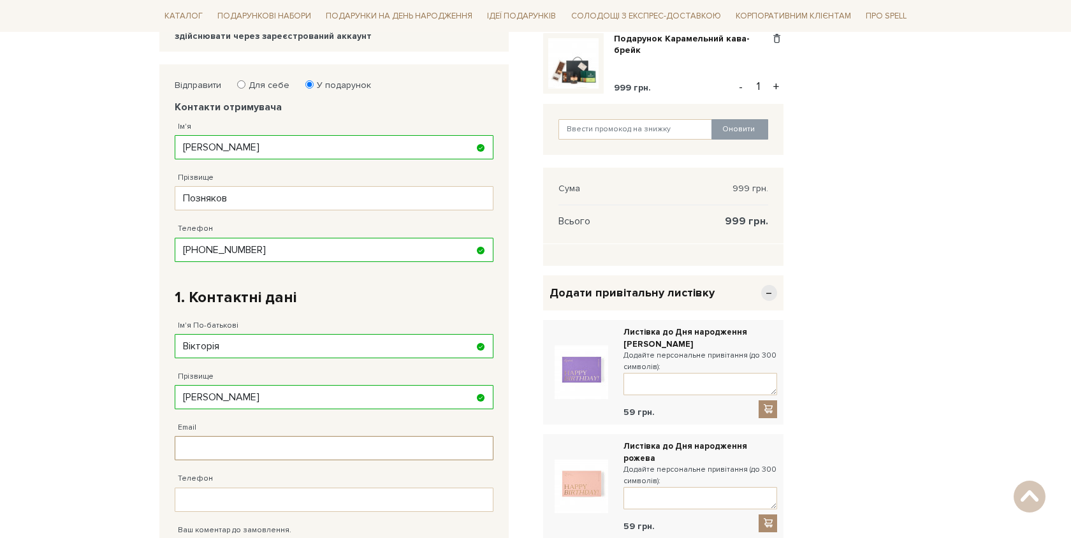
click at [261, 452] on input "Email" at bounding box center [334, 448] width 319 height 24
drag, startPoint x: 270, startPoint y: 448, endPoint x: 221, endPoint y: 446, distance: 49.8
click at [221, 446] on input "viktoriia.sydorevych@vaimo.com" at bounding box center [334, 448] width 319 height 24
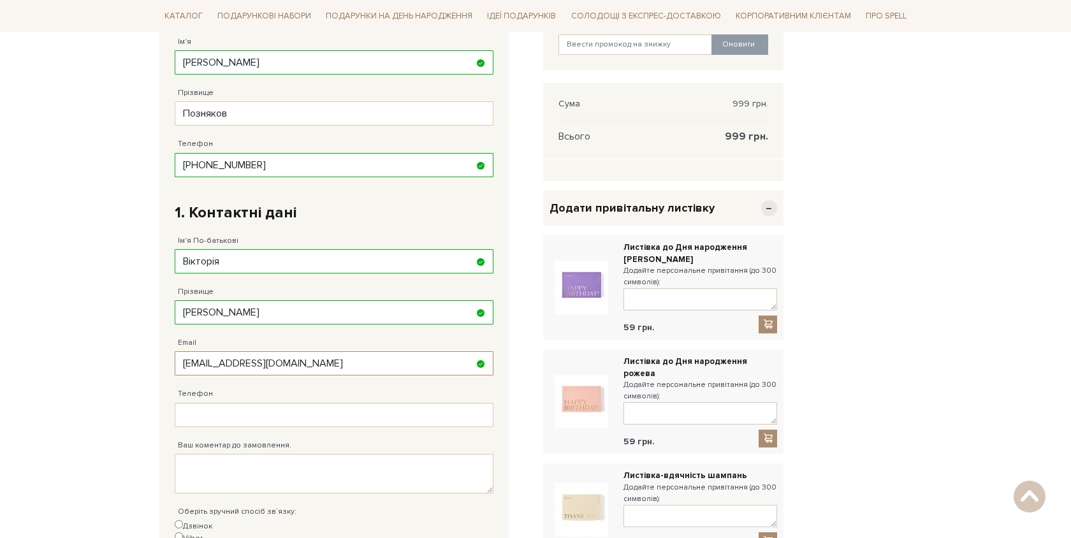
scroll to position [284, 0]
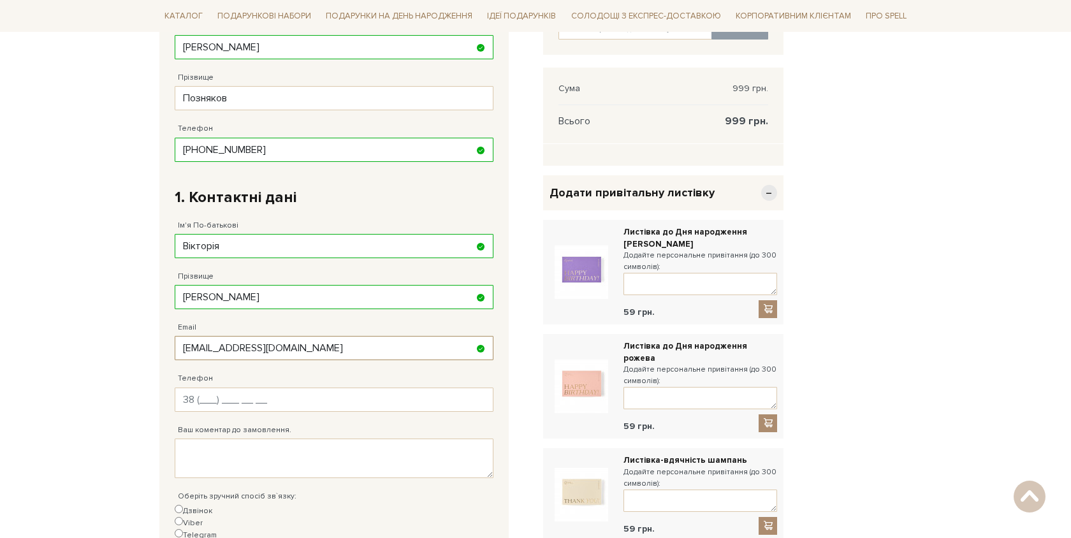
type input "viktoriia.kaunova@vaimo.com"
click at [263, 401] on input "Телефон" at bounding box center [334, 400] width 319 height 24
type input "38 (073) 172 74 94"
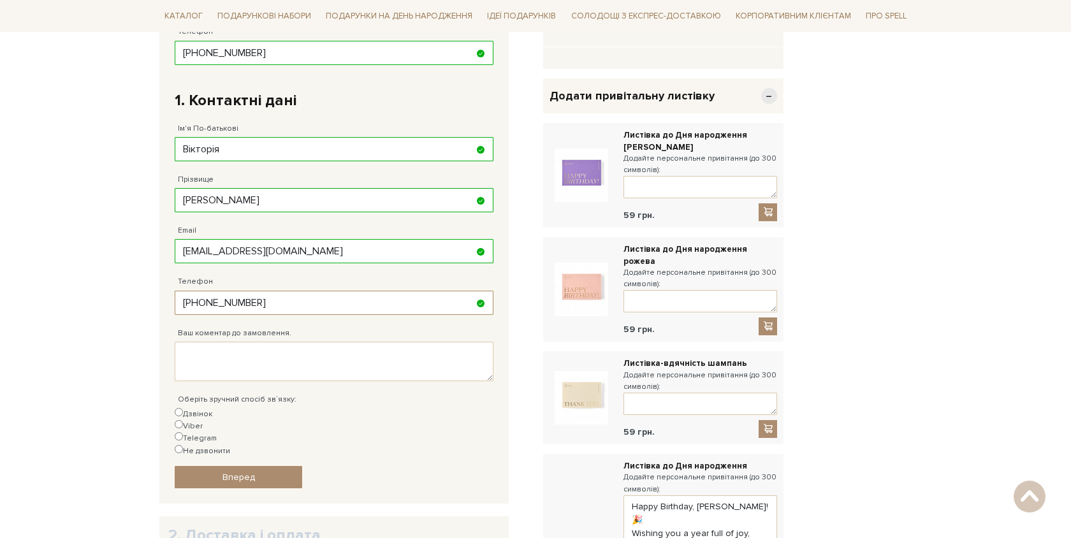
scroll to position [383, 0]
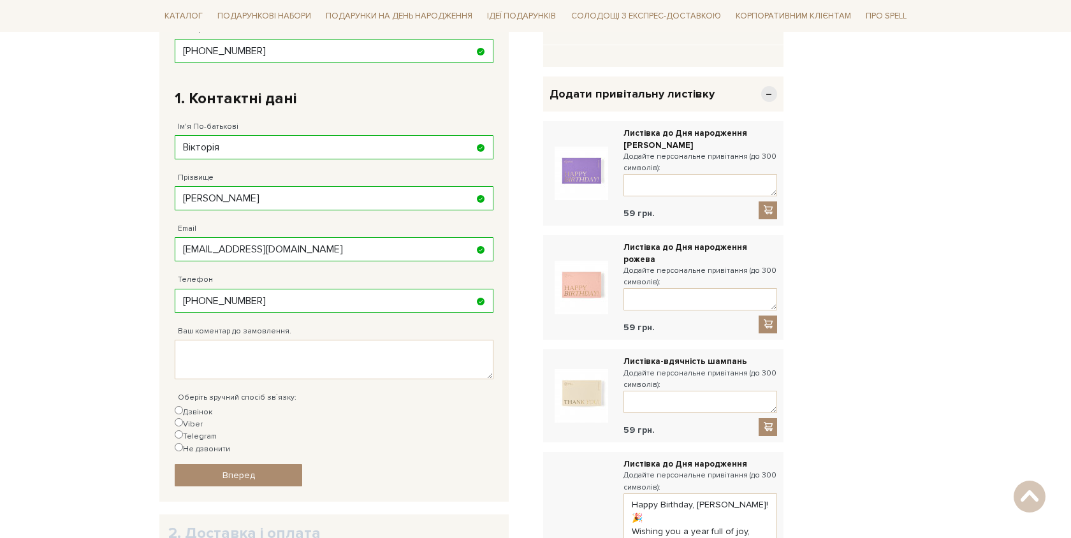
click at [183, 443] on input "Не дзвонити" at bounding box center [179, 447] width 8 height 8
radio input "true"
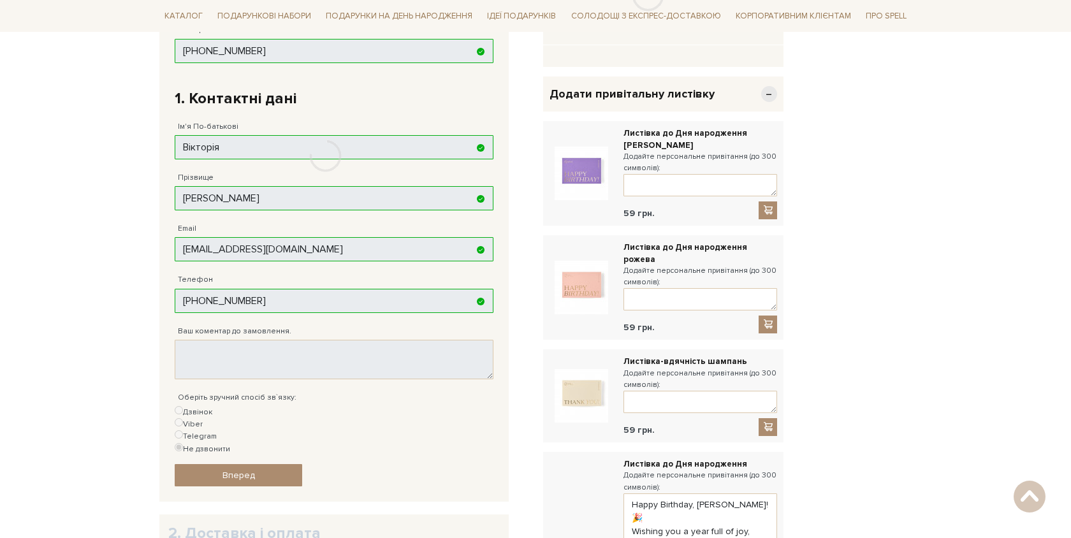
click at [276, 409] on div at bounding box center [325, 156] width 332 height 582
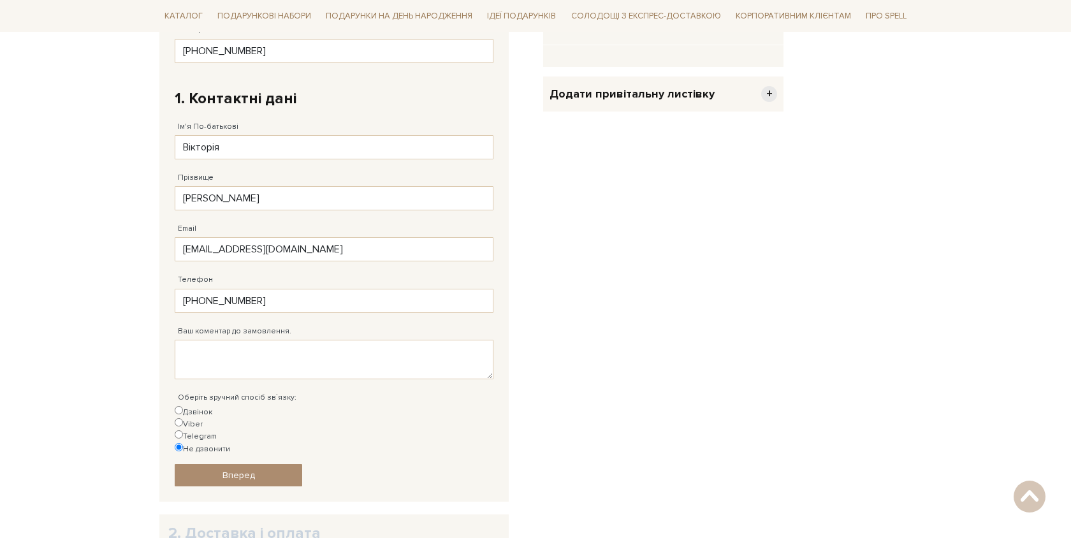
click at [183, 430] on input "Telegram" at bounding box center [179, 434] width 8 height 8
radio input "true"
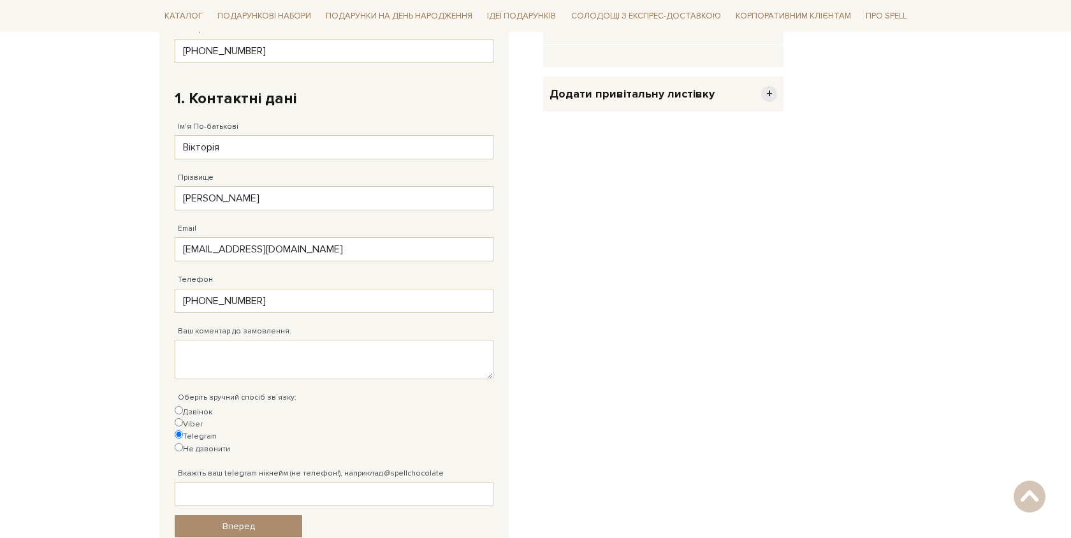
click at [771, 94] on span "+" at bounding box center [769, 94] width 16 height 16
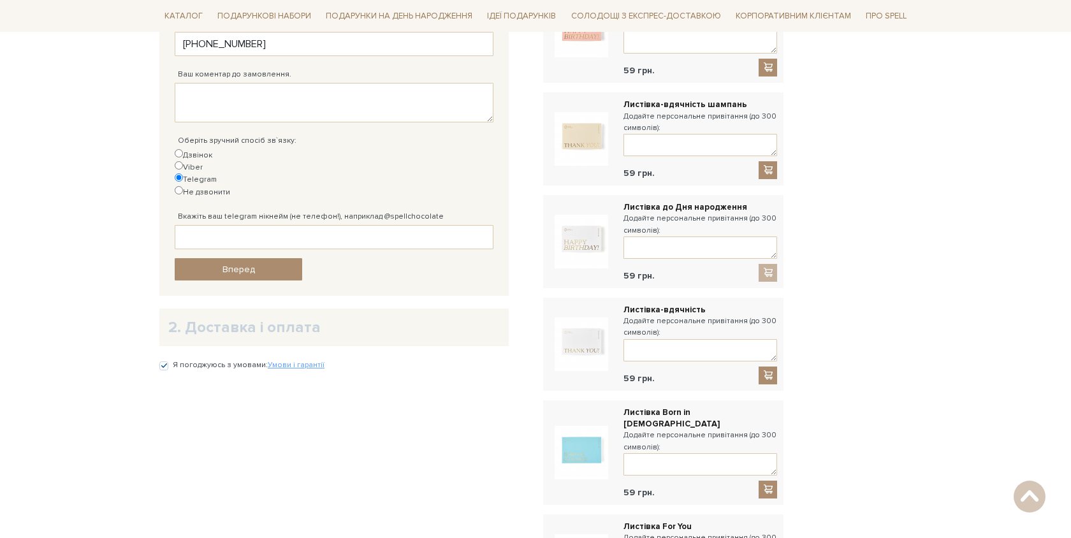
scroll to position [701, 0]
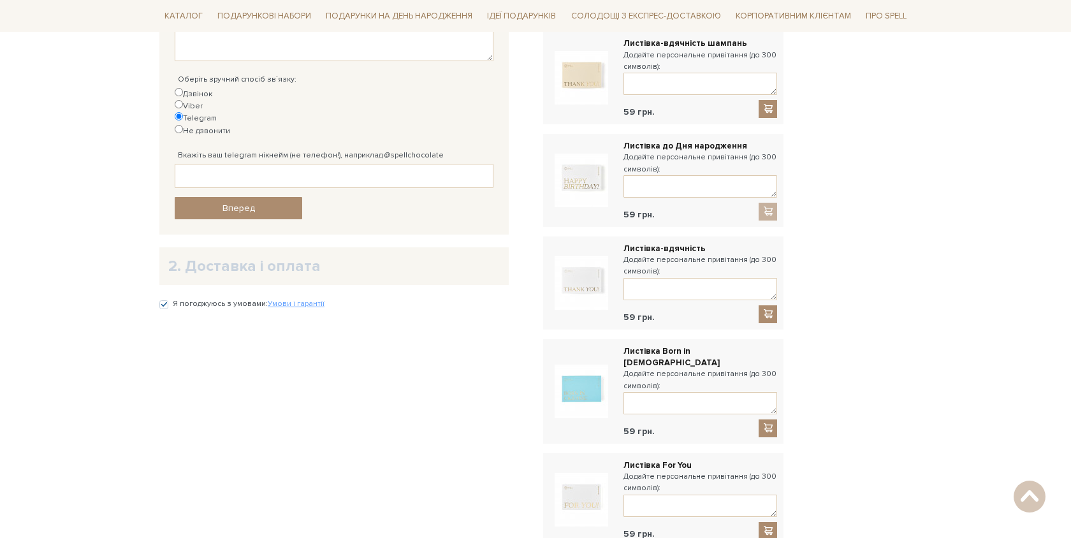
click at [770, 203] on div at bounding box center [768, 212] width 19 height 18
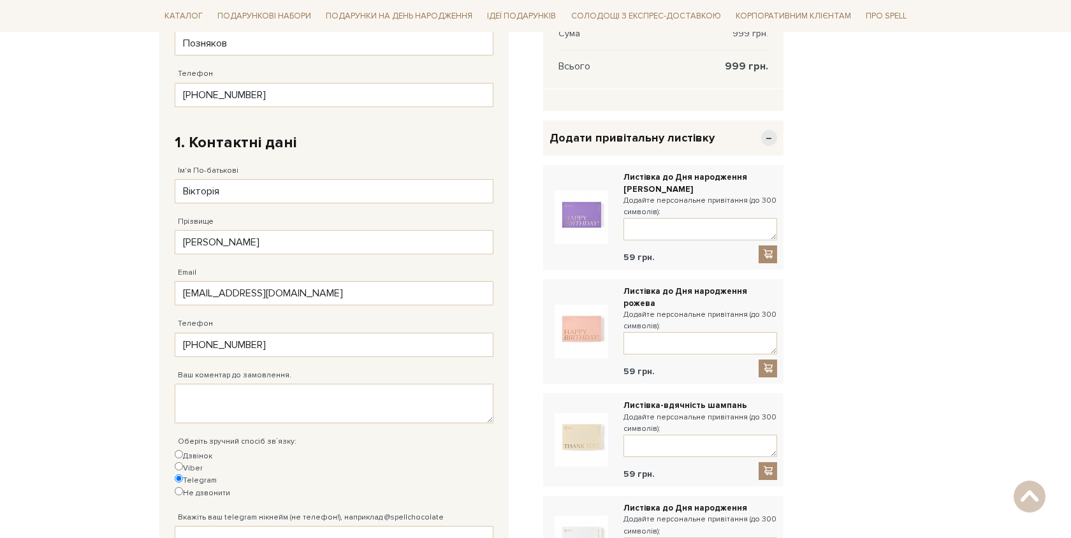
scroll to position [443, 0]
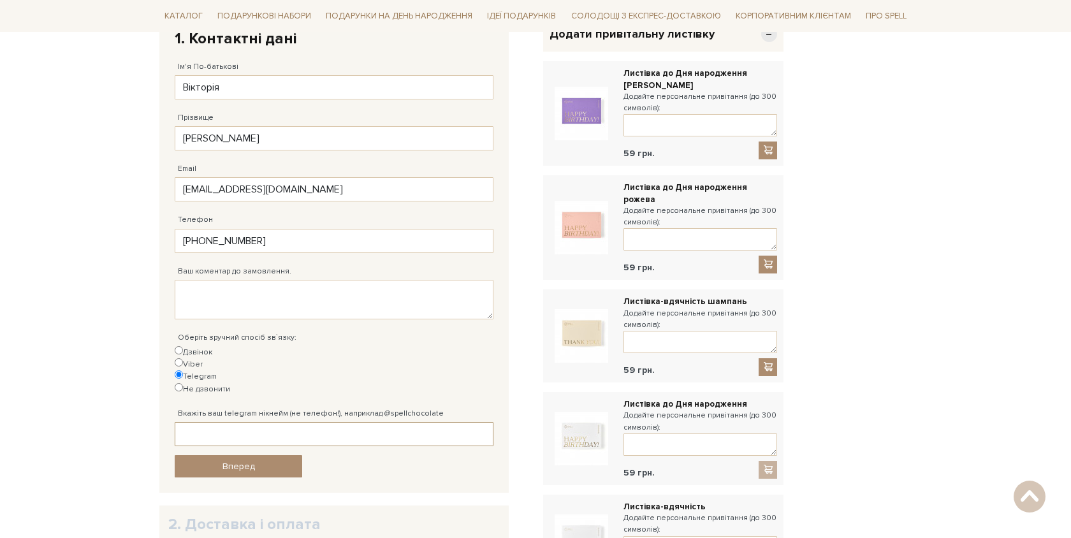
click at [251, 422] on input "Вкажіть ваш telegram нікнейм (не телефон!), наприклад @spellchocolate" at bounding box center [334, 434] width 319 height 24
click at [183, 358] on input "Viber" at bounding box center [179, 362] width 8 height 8
radio input "true"
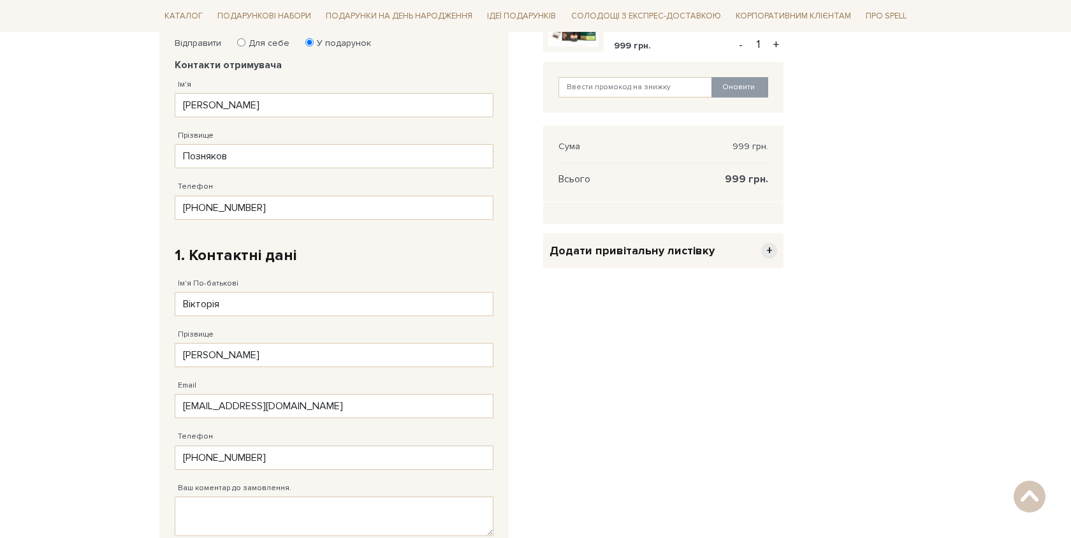
scroll to position [216, 0]
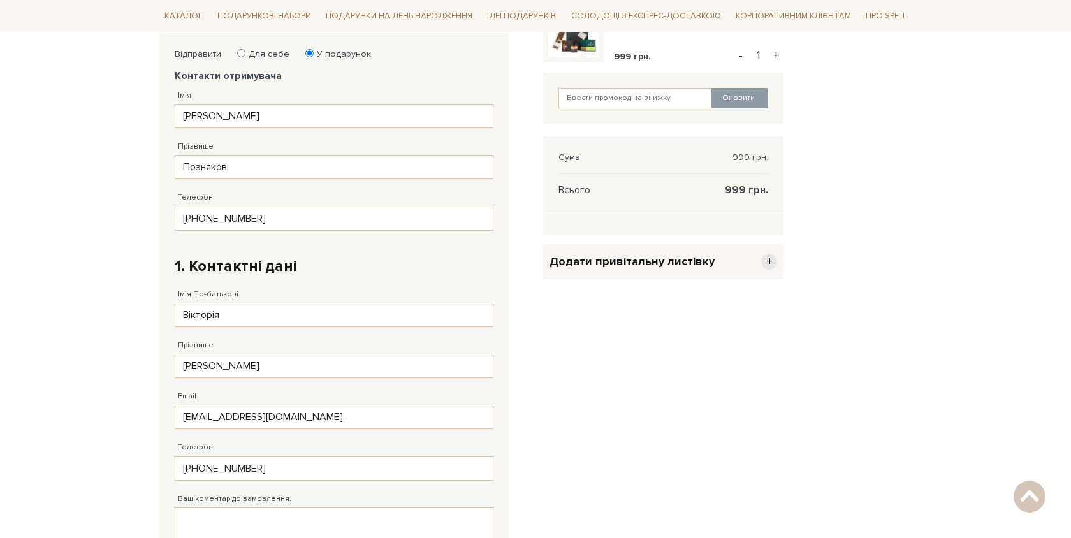
click at [770, 268] on span "+" at bounding box center [769, 262] width 16 height 16
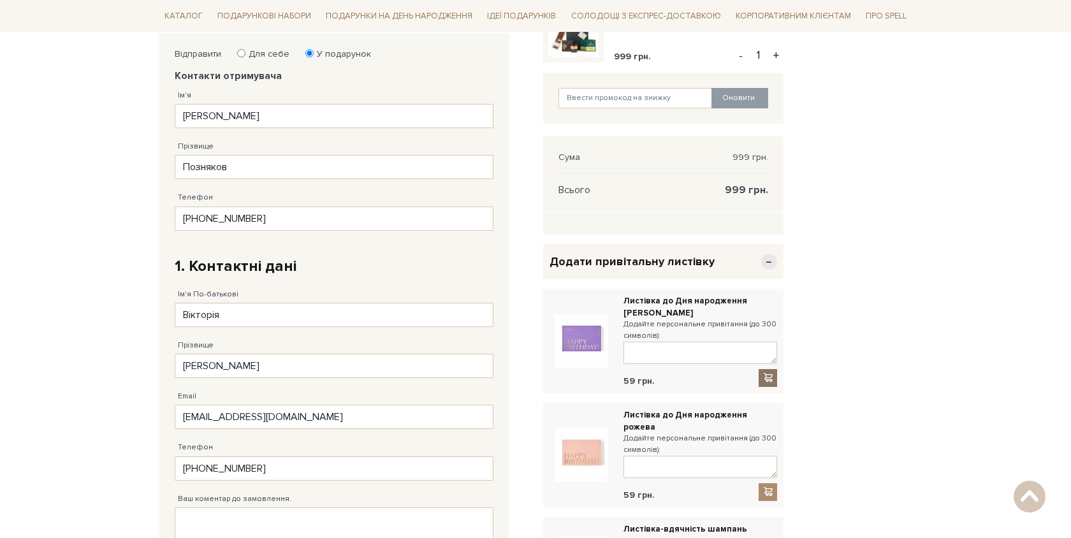
click at [768, 374] on span at bounding box center [768, 377] width 13 height 11
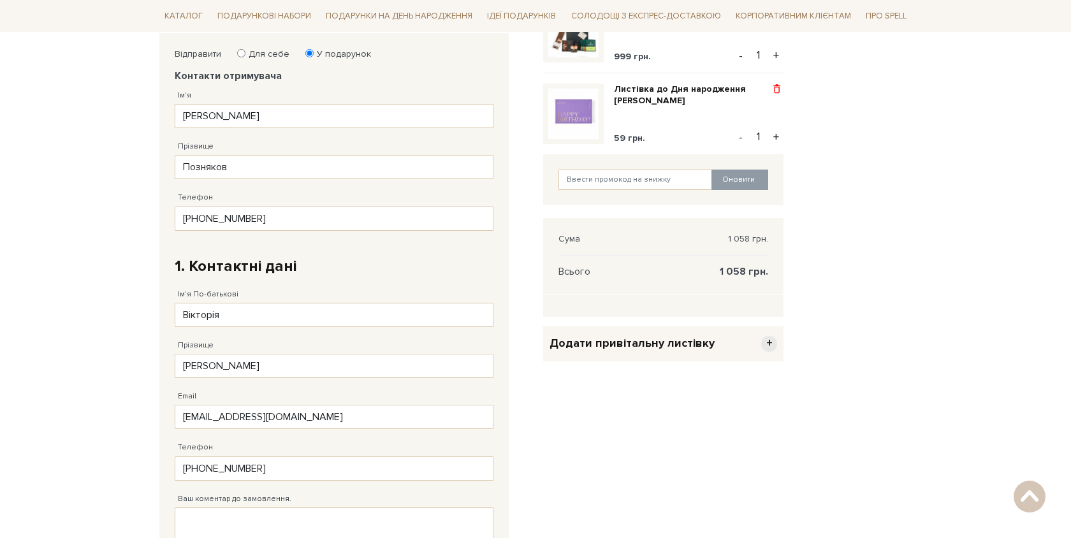
click at [775, 89] on span at bounding box center [776, 89] width 13 height 11
click at [719, 110] on link "Видалити" at bounding box center [732, 110] width 101 height 17
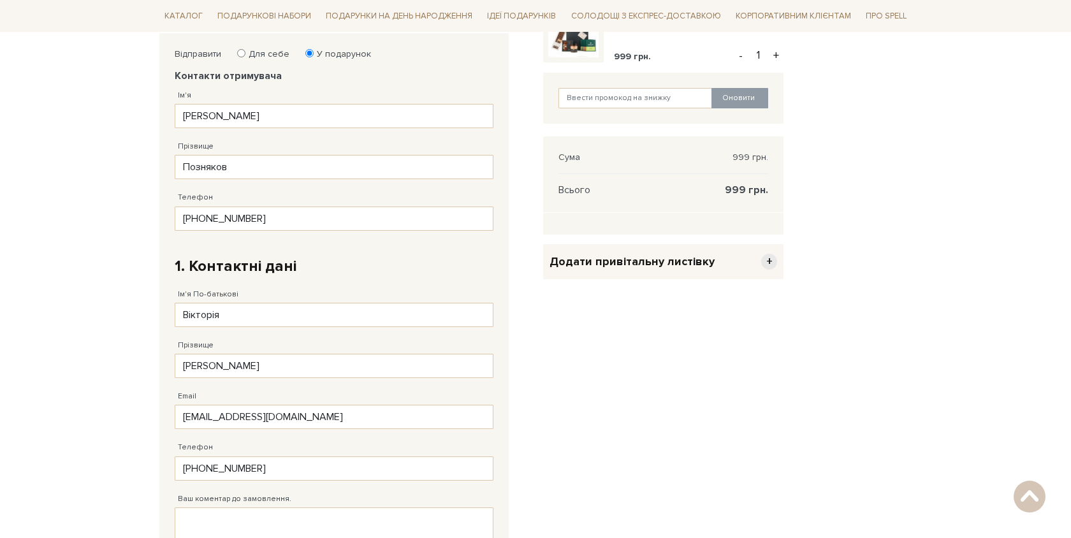
click at [771, 260] on span "+" at bounding box center [769, 262] width 16 height 16
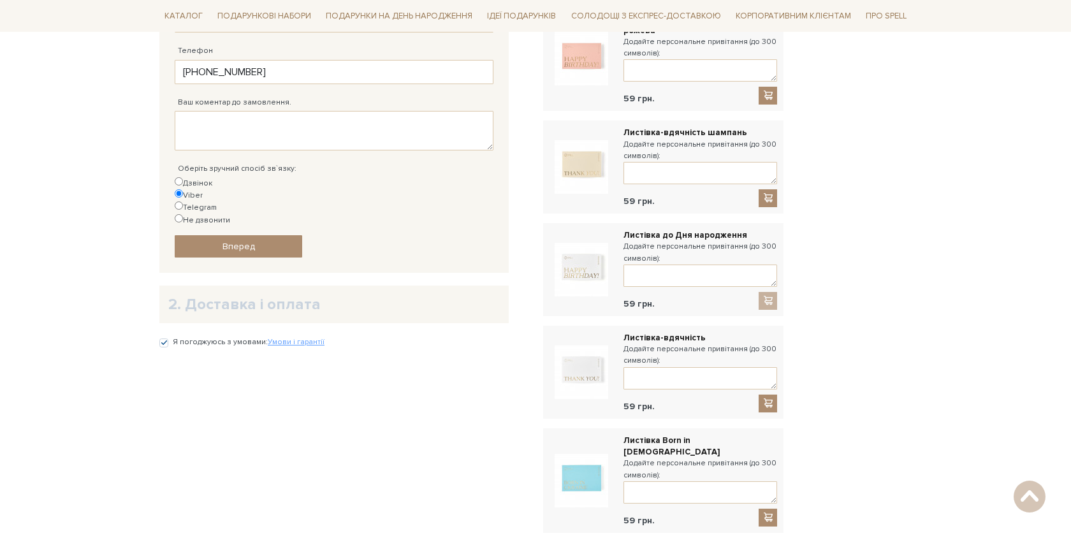
scroll to position [432, 0]
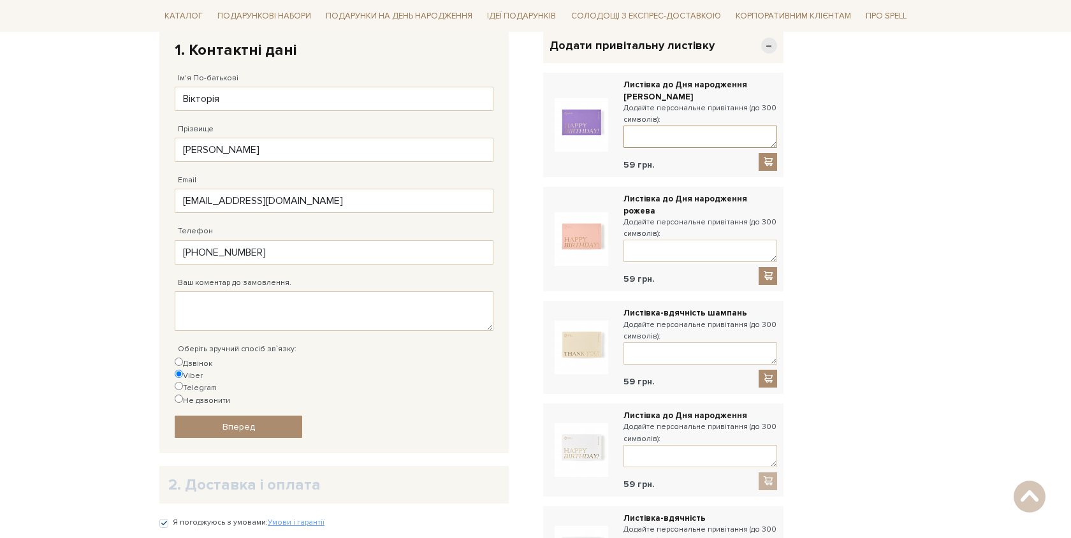
click at [719, 133] on textarea at bounding box center [701, 137] width 154 height 22
click at [650, 141] on textarea at bounding box center [701, 137] width 154 height 22
paste textarea "Happy Birthday, [Name]! 🎉 Wishing you a year full of joy, health, and success. …"
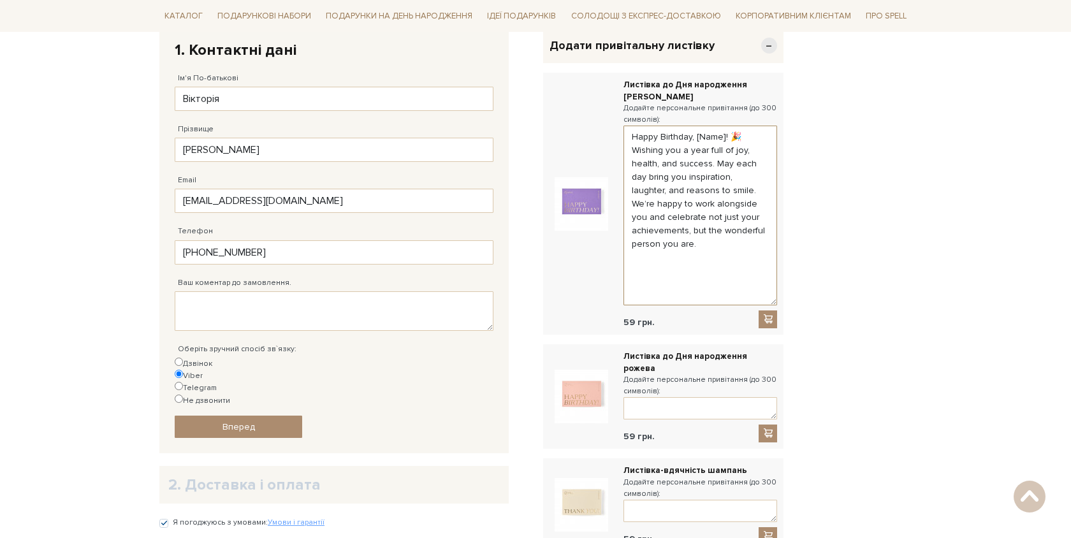
drag, startPoint x: 775, startPoint y: 145, endPoint x: 779, endPoint y: 302, distance: 157.5
click at [779, 302] on div "Листівка до Дня народження лавандова Додайте персональне привітання (до 300 сим…" at bounding box center [663, 204] width 240 height 262
drag, startPoint x: 723, startPoint y: 140, endPoint x: 696, endPoint y: 137, distance: 27.5
click at [696, 137] on textarea "Happy Birthday, [Name]! 🎉 Wishing you a year full of joy, health, and success. …" at bounding box center [701, 216] width 154 height 180
click at [712, 164] on textarea "Happy Birthday, Yurii! 🎉 Wishing you a year full of joy, health, and success. M…" at bounding box center [701, 216] width 154 height 180
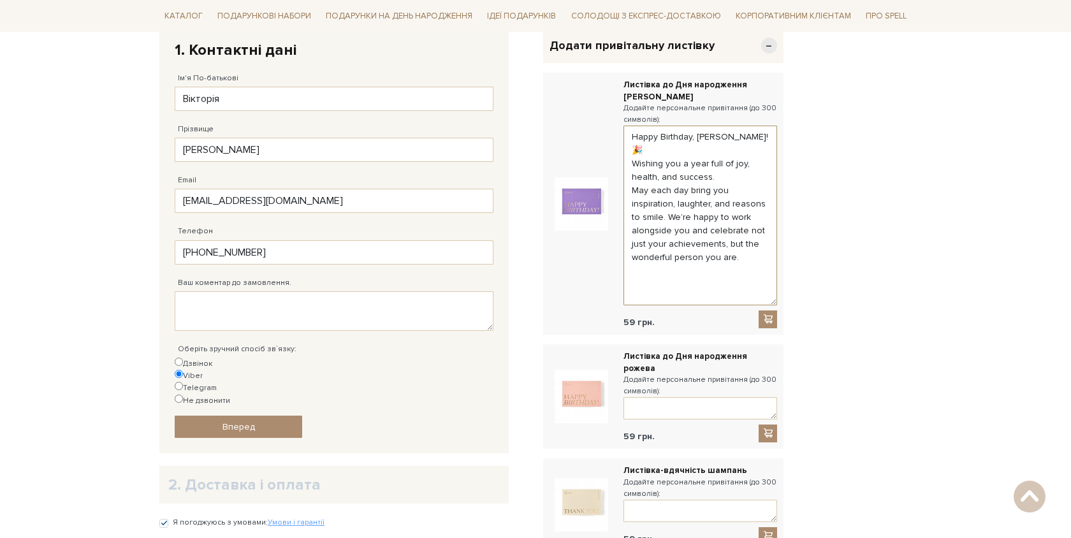
click at [751, 242] on textarea "Happy Birthday, Yurii! 🎉 Wishing you a year full of joy, health, and success. M…" at bounding box center [701, 216] width 154 height 180
paste textarea "Happy Birthday, [Name]! 🎉 Wis"
paste textarea "INT&US Delivery"
type textarea "Happy Birthday, Yurii! 🎉 Wishing you a year full of joy, health, and success. M…"
click at [765, 316] on span at bounding box center [768, 319] width 13 height 11
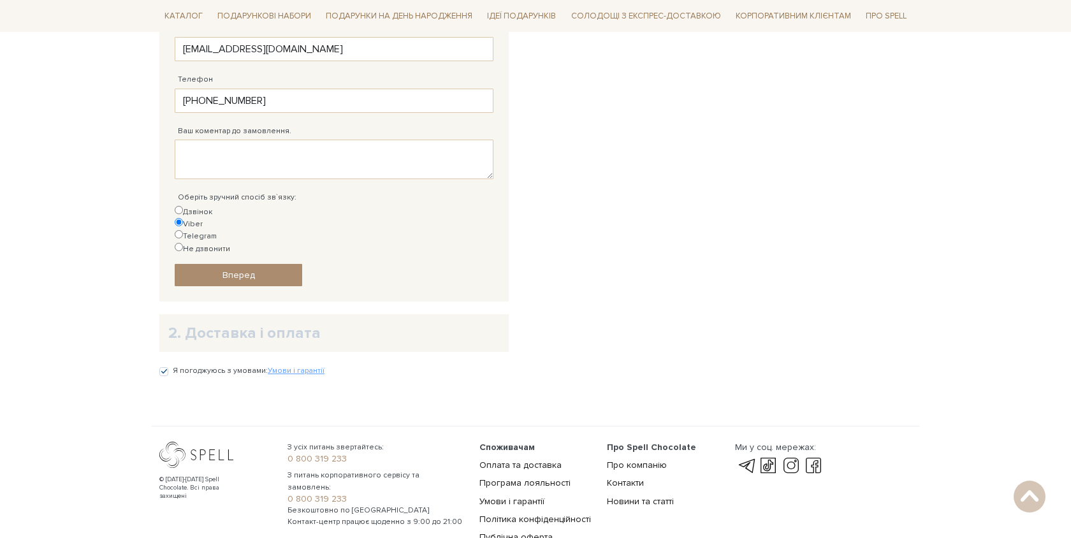
scroll to position [587, 0]
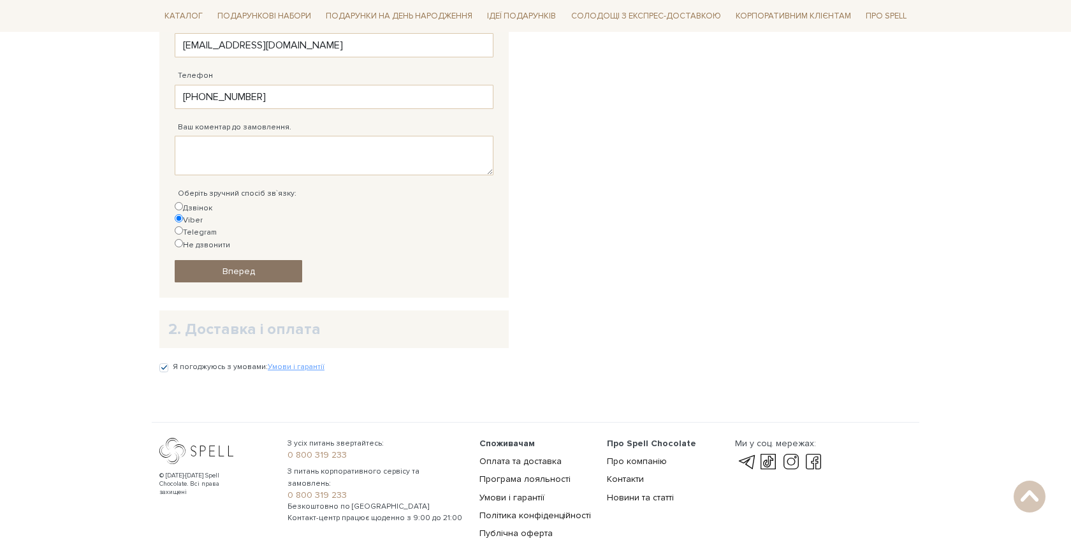
click at [226, 266] on span "Вперед" at bounding box center [239, 271] width 33 height 11
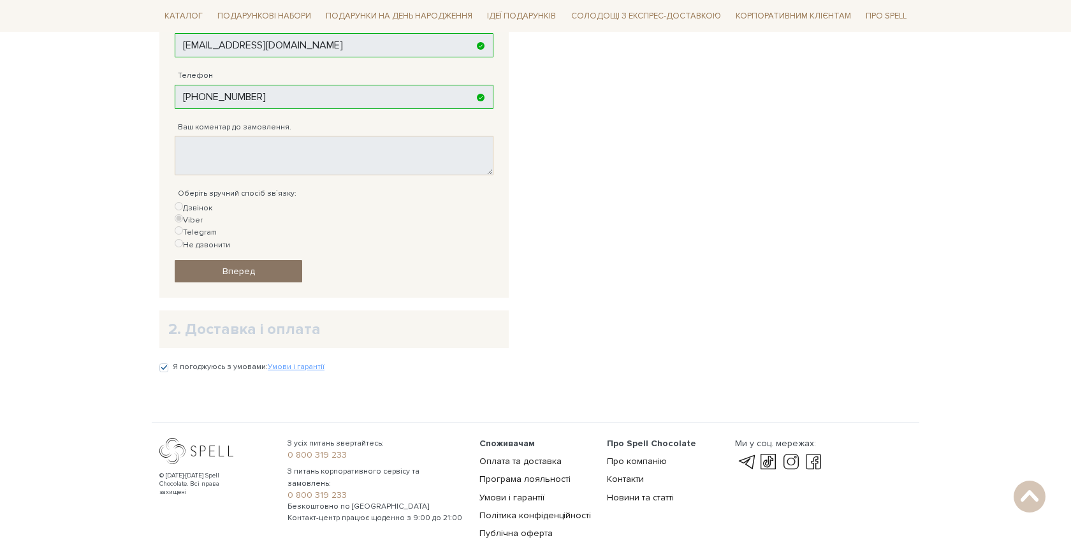
scroll to position [248, 0]
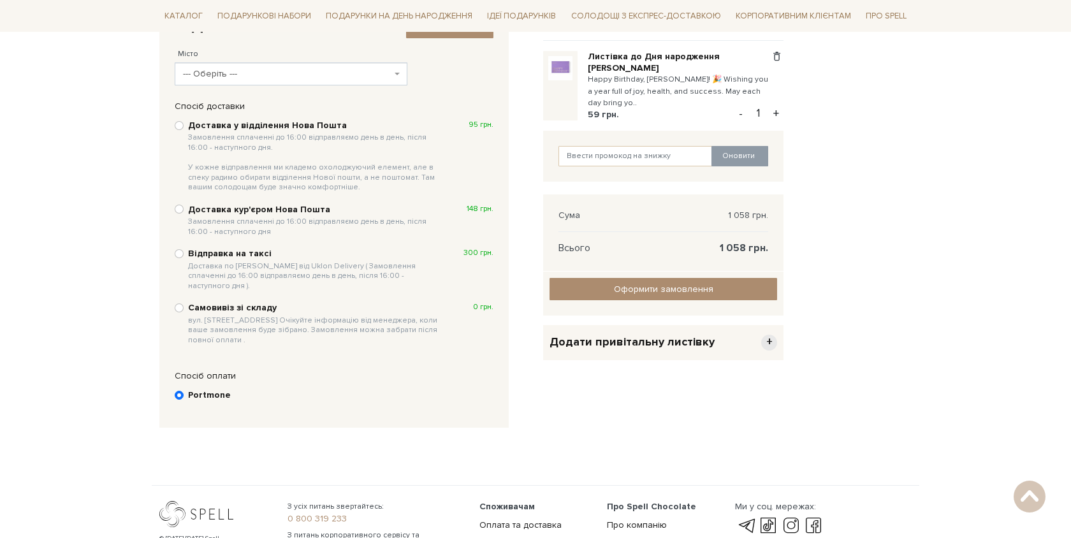
click at [346, 80] on span "--- Оберіть ---" at bounding box center [287, 74] width 209 height 13
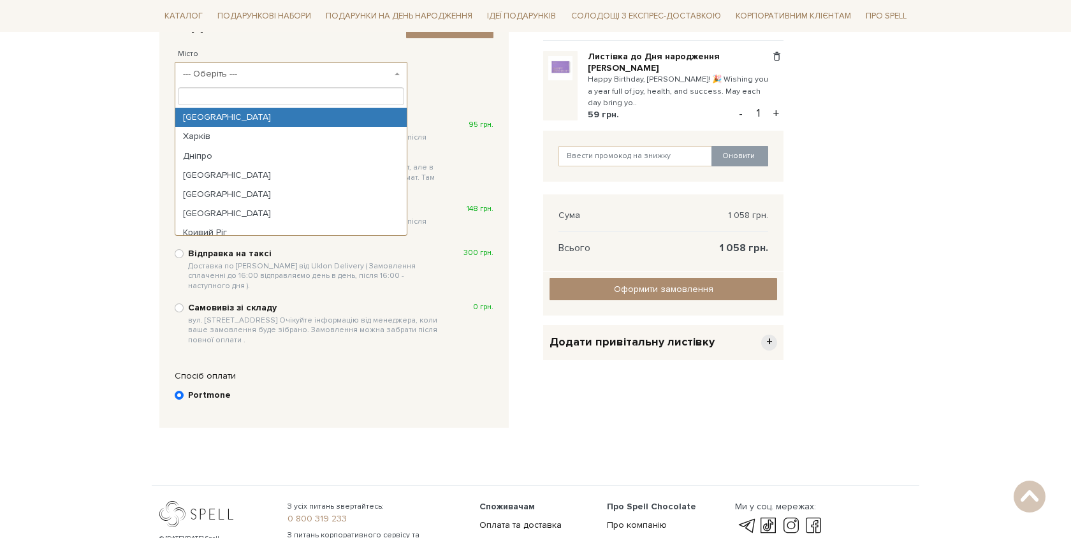
select select "Київ"
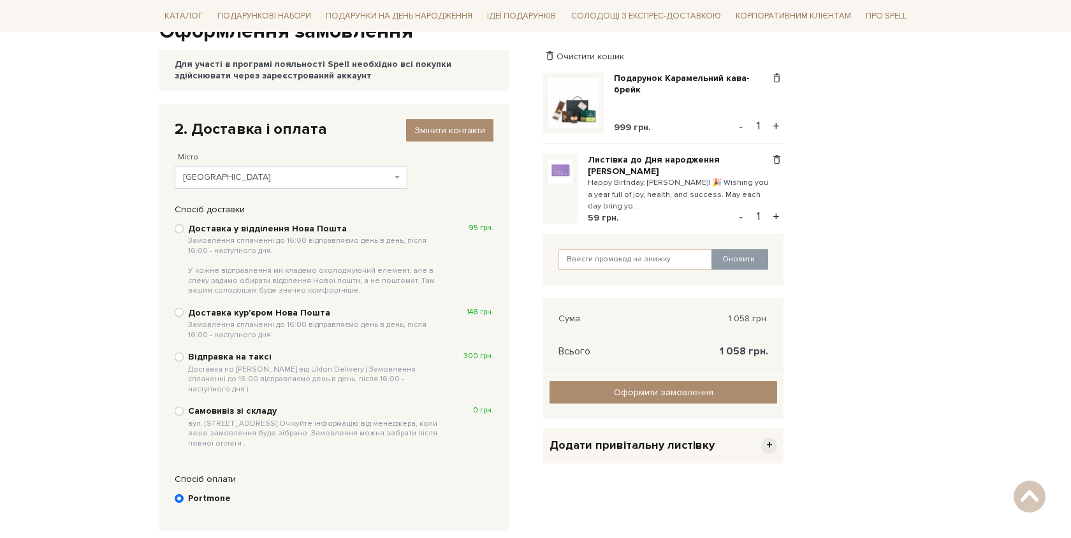
scroll to position [143, 0]
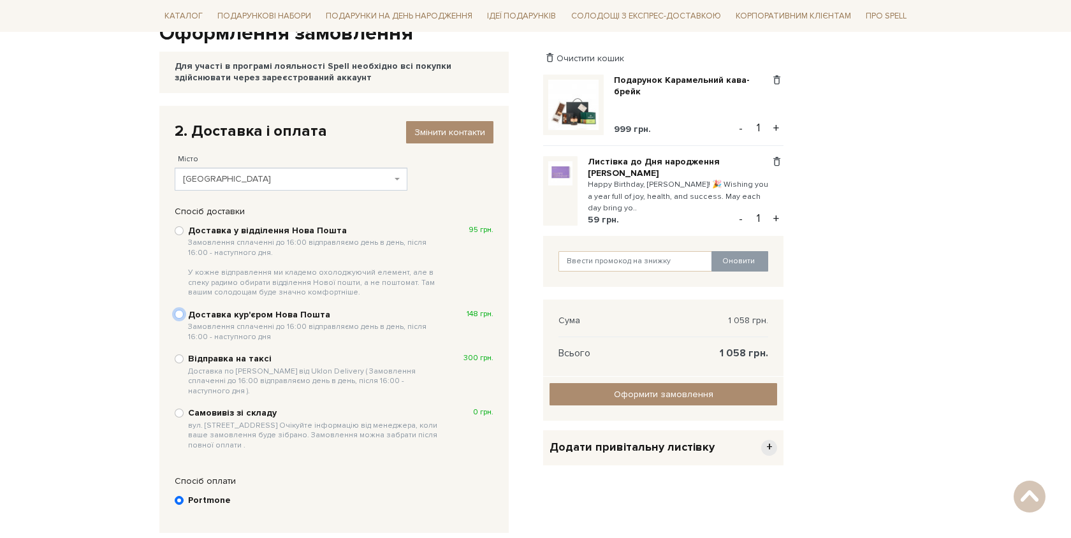
click at [181, 314] on input "Доставка кур'єром Нова Пошта Замовлення сплаченні до 16:00 відправляємо день в …" at bounding box center [179, 314] width 9 height 9
radio input "true"
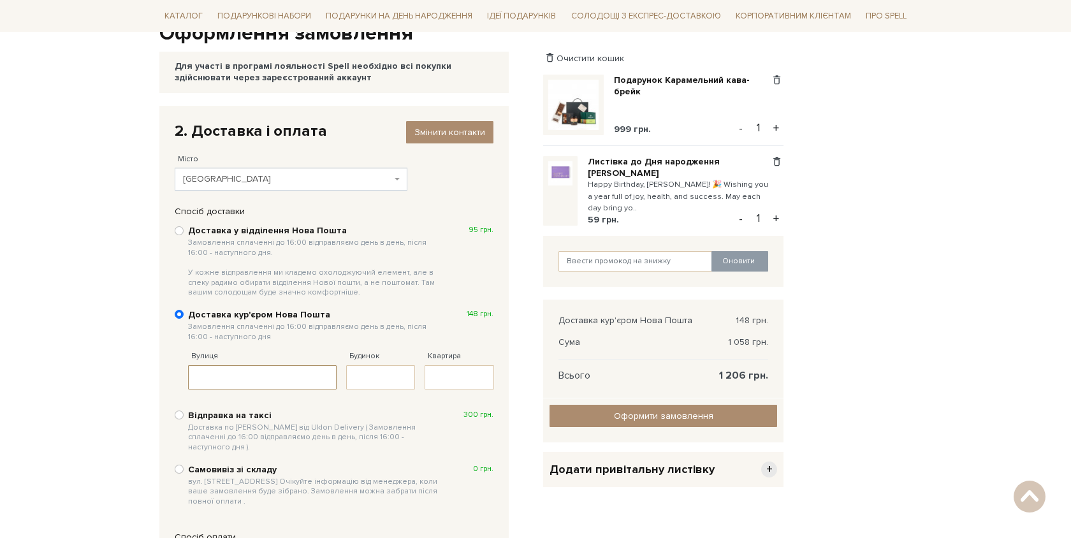
click at [296, 386] on input "Вулиця" at bounding box center [262, 377] width 149 height 24
type input "C"
type input "с"
type input "Саперне поле"
click at [365, 376] on input "Будинок" at bounding box center [381, 377] width 70 height 24
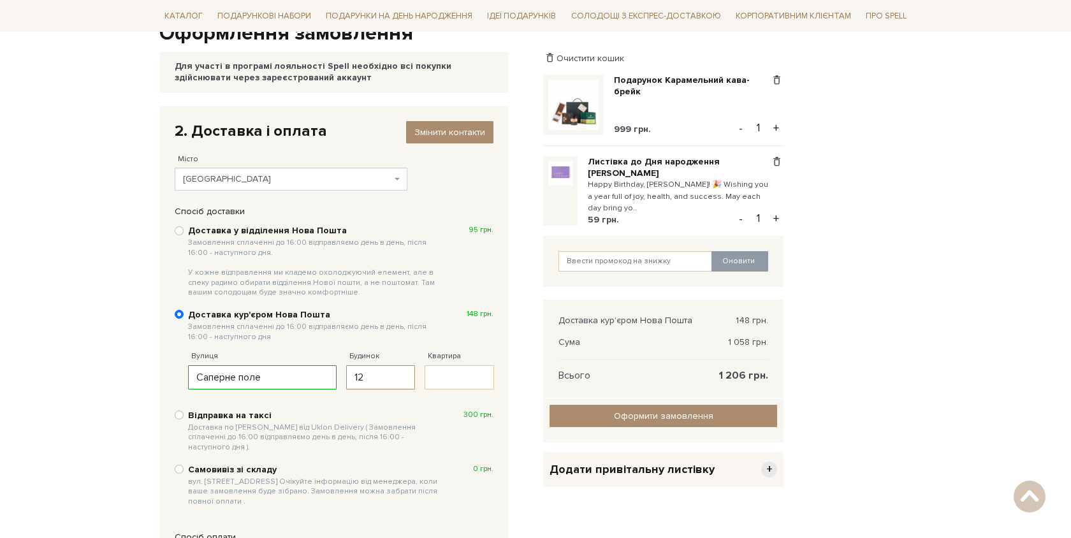
type input "12"
click at [467, 374] on input "Квартира" at bounding box center [460, 377] width 70 height 24
type input "5"
click at [523, 378] on div "2. Доставка і оплата Змінити контакти Місто --- Оберіть --- Київ Харків Дніпро …" at bounding box center [343, 348] width 369 height 484
click at [448, 413] on label "Відправка на таксі Доставка по Києву від Uklon Delivery ( Замовлення сплаченні …" at bounding box center [340, 432] width 305 height 44
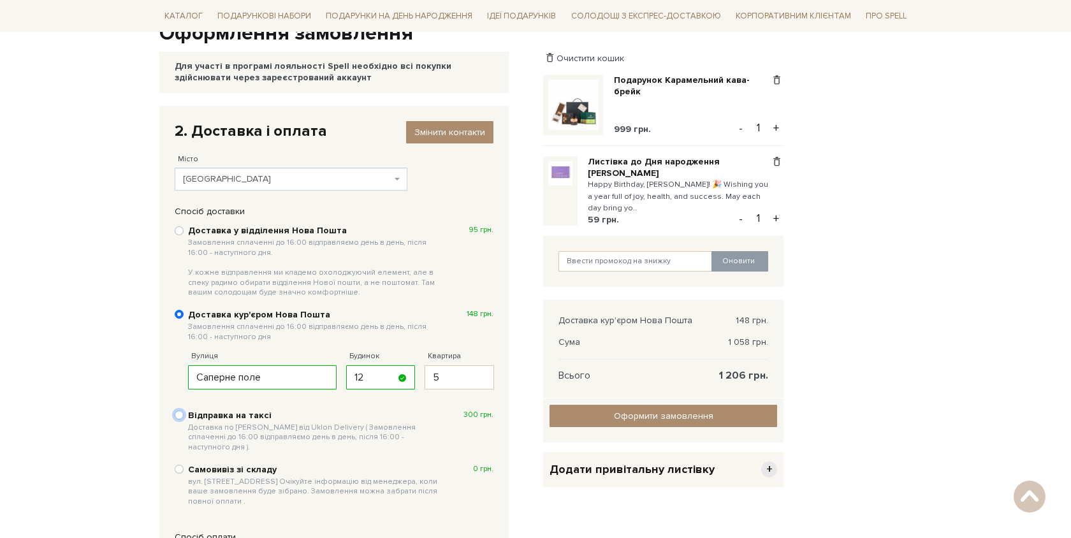
click at [184, 413] on input "Відправка на таксі Доставка по Києву від Uklon Delivery ( Замовлення сплаченні …" at bounding box center [179, 415] width 9 height 9
radio input "true"
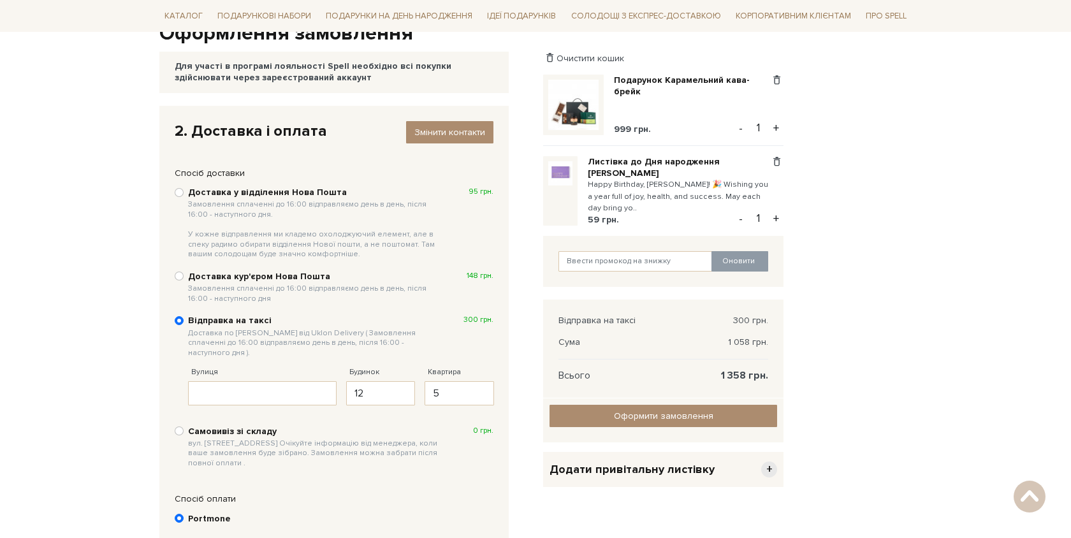
click at [286, 396] on div "Доставка у відділення Нова Пошта Замовлення сплаченні до 16:00 відправляємо ден…" at bounding box center [334, 327] width 332 height 297
click at [286, 388] on input "Вулиця" at bounding box center [262, 393] width 149 height 24
type input "Саперне поле"
click at [400, 381] on input "12" at bounding box center [381, 393] width 70 height 24
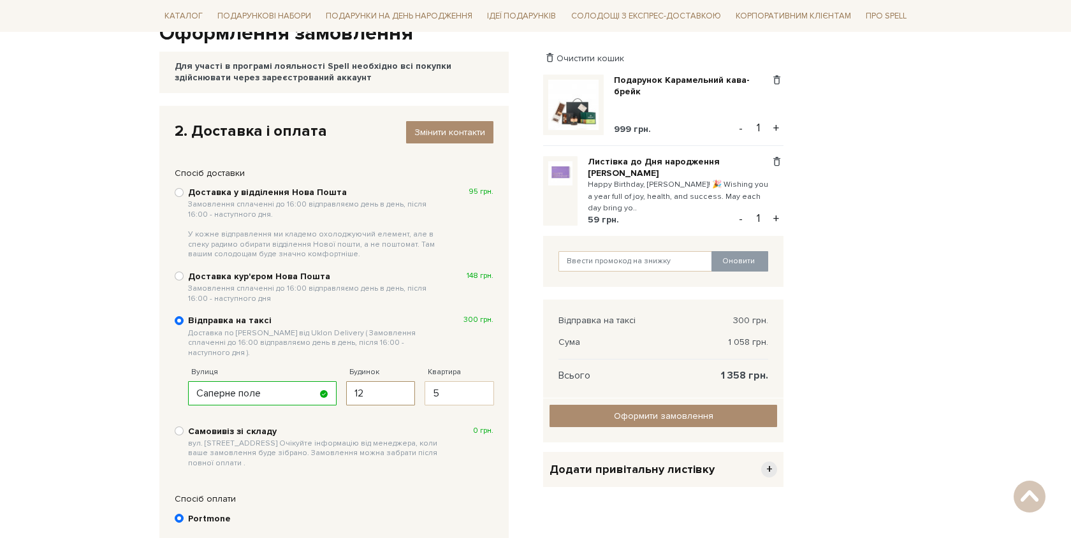
click at [400, 381] on input "12" at bounding box center [381, 393] width 70 height 24
click at [453, 426] on label "Самовивіз зі складу вул. Велика Кільцева, 4-А. Очікуйте інформацію від менеджер…" at bounding box center [340, 448] width 305 height 44
click at [184, 427] on input "Самовивіз зі складу вул. Велика Кільцева, 4-А. Очікуйте інформацію від менеджер…" at bounding box center [179, 431] width 9 height 9
radio input "true"
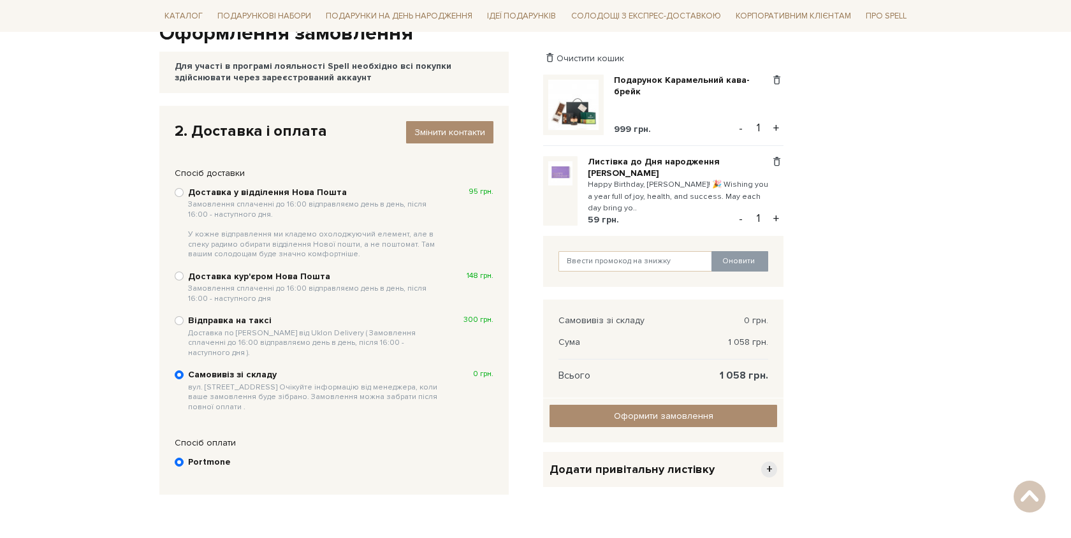
click at [188, 318] on b "Відправка на таксі Доставка по Києву від Uklon Delivery ( Замовлення сплаченні …" at bounding box center [315, 336] width 254 height 43
click at [184, 318] on input "Відправка на таксі Доставка по Києву від Uklon Delivery ( Замовлення сплаченні …" at bounding box center [179, 320] width 9 height 9
radio input "true"
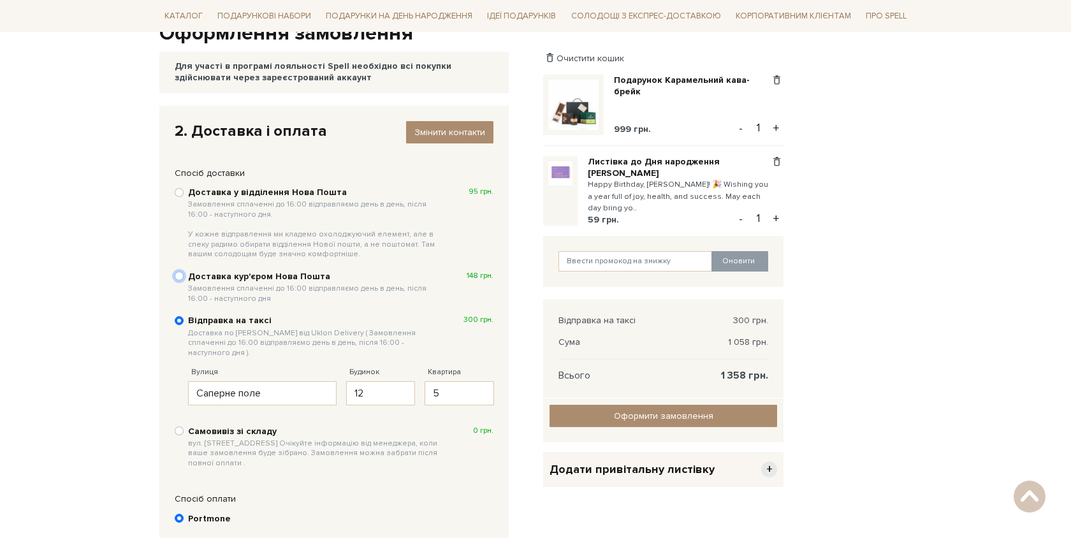
click at [179, 275] on input "Доставка кур'єром Нова Пошта Замовлення сплаченні до 16:00 відправляємо день в …" at bounding box center [179, 276] width 9 height 9
radio input "true"
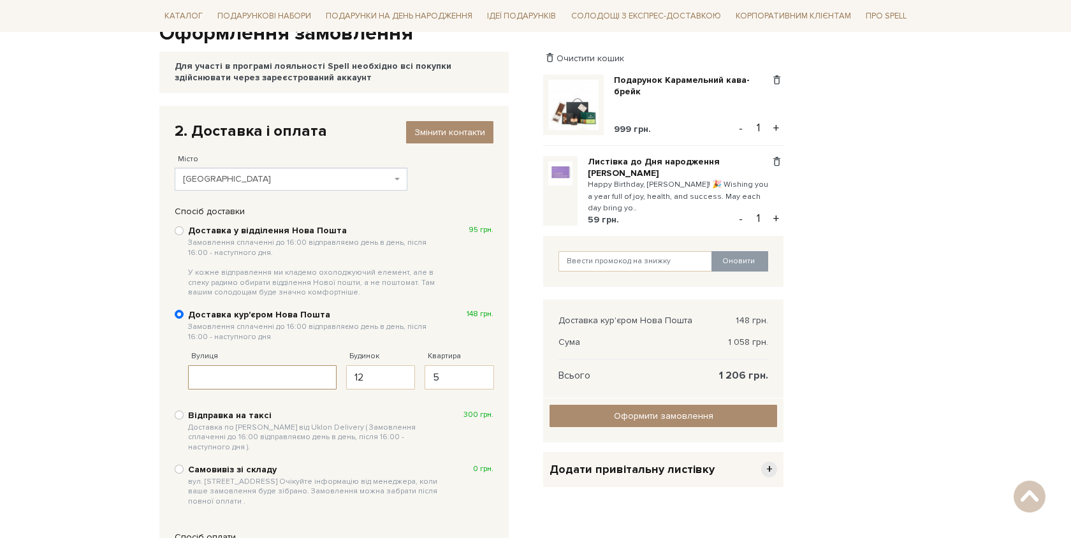
click at [273, 383] on input "Вулиця" at bounding box center [262, 377] width 149 height 24
type input "Саперне поле"
click at [515, 487] on div "2. Доставка і оплата Змінити контакти Місто --- Оберіть --- Київ Харків Дніпро …" at bounding box center [343, 348] width 369 height 484
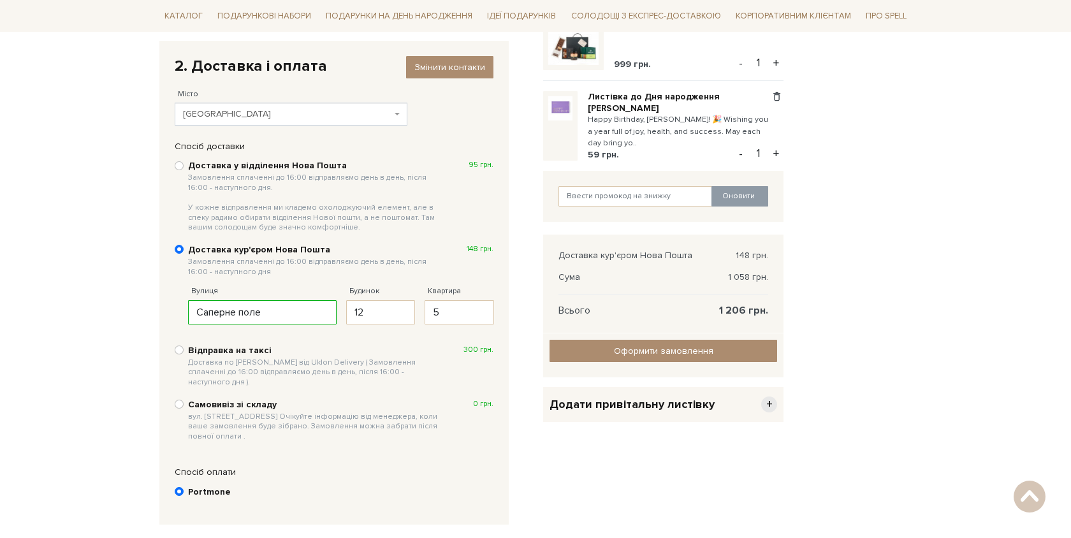
scroll to position [210, 0]
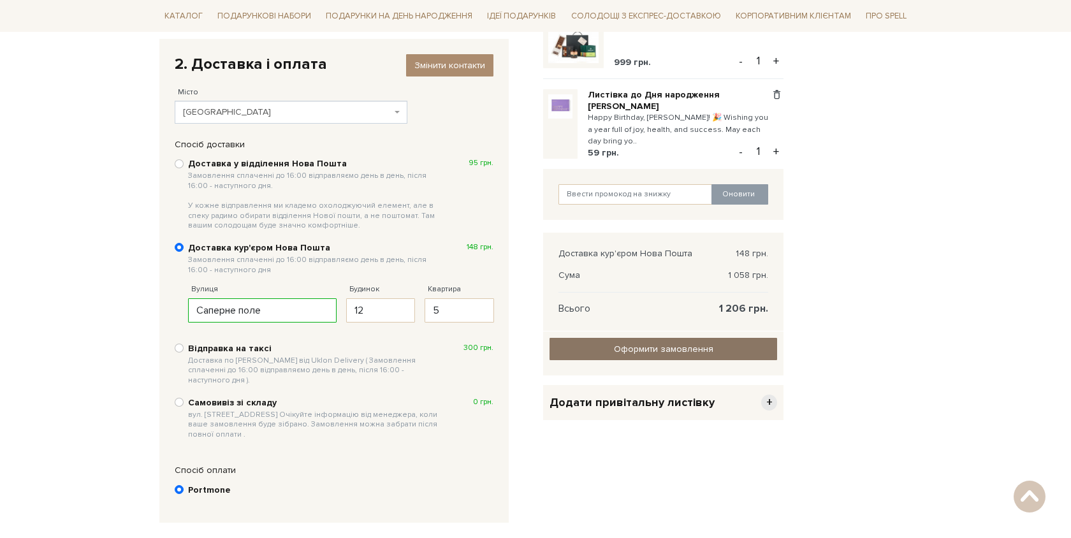
click at [613, 338] on link "Оформити замовлення" at bounding box center [664, 349] width 228 height 22
